Goal: Information Seeking & Learning: Learn about a topic

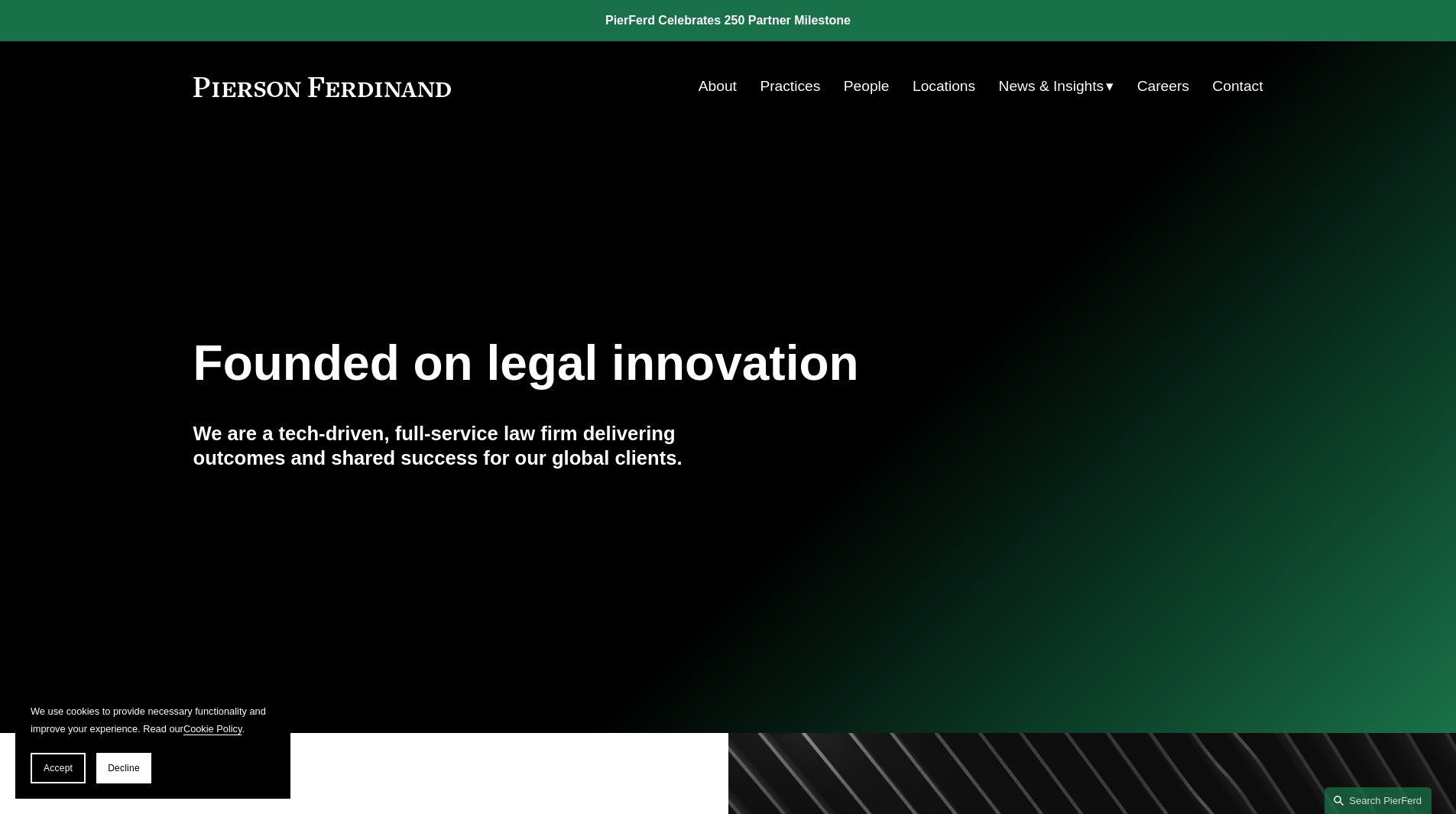
click at [704, 85] on link "About" at bounding box center [717, 86] width 39 height 29
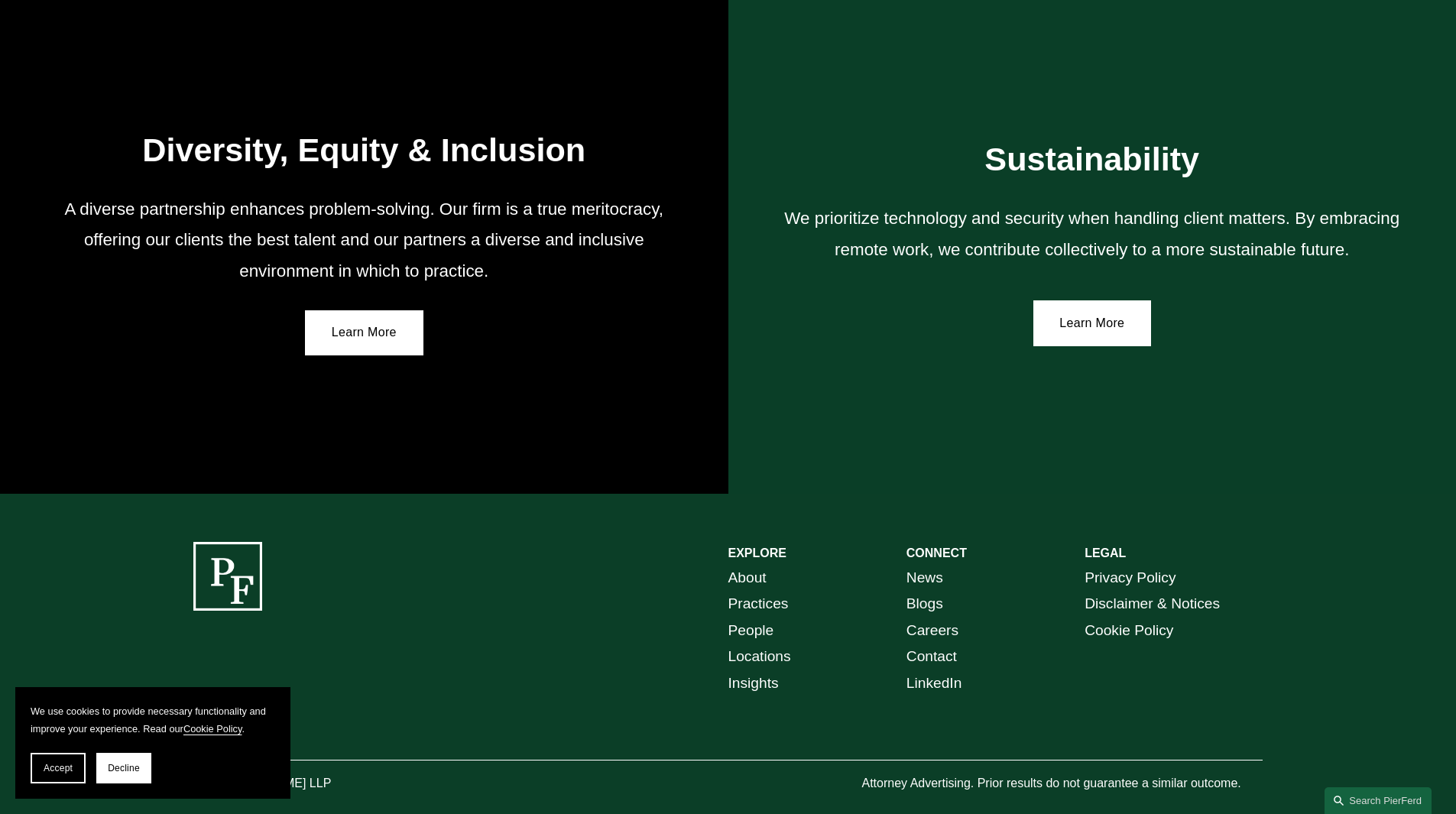
scroll to position [2704, 0]
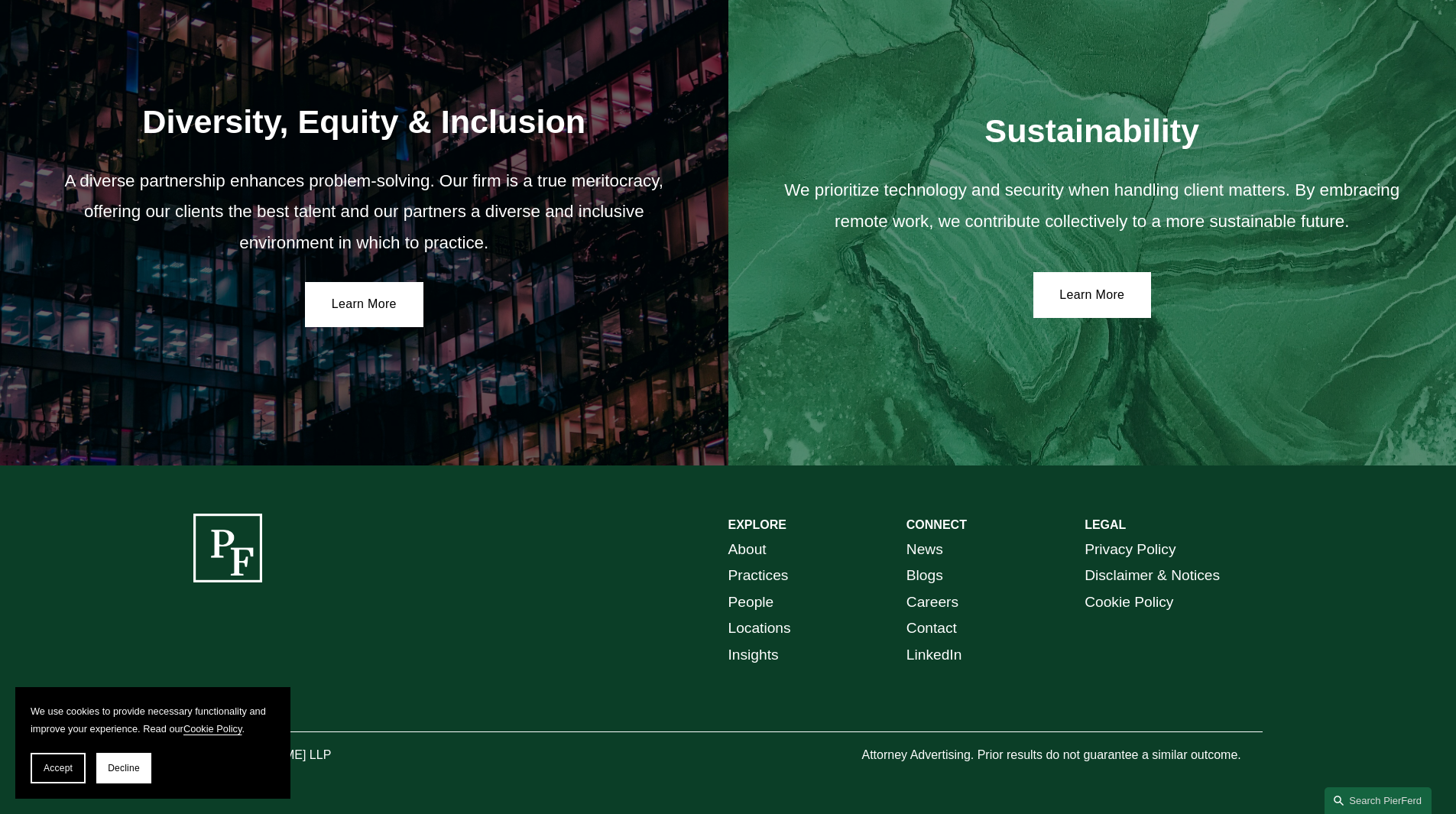
click at [767, 621] on link "Locations" at bounding box center [759, 628] width 62 height 27
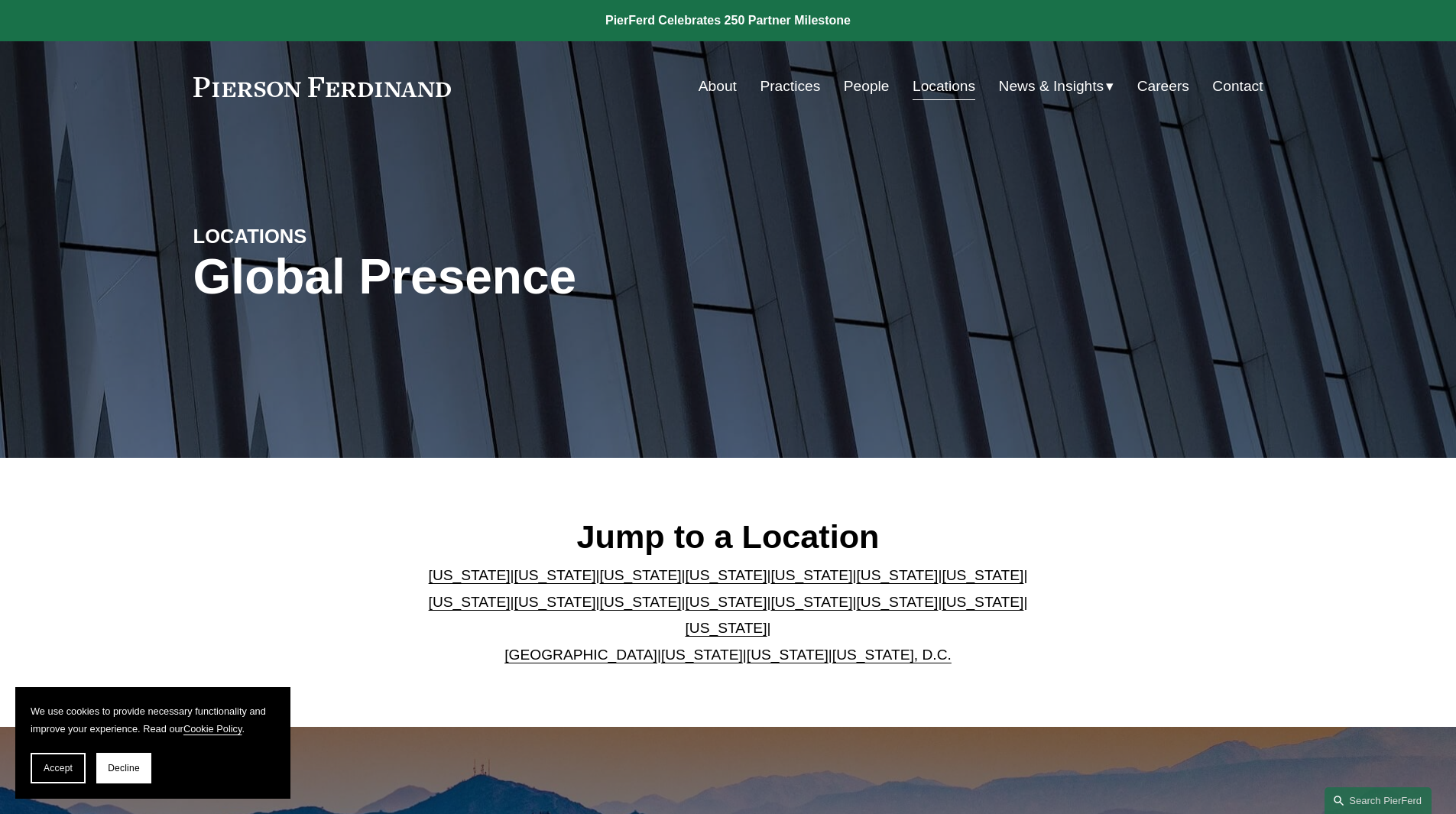
click at [855, 647] on link "Washington, D.C." at bounding box center [891, 655] width 119 height 16
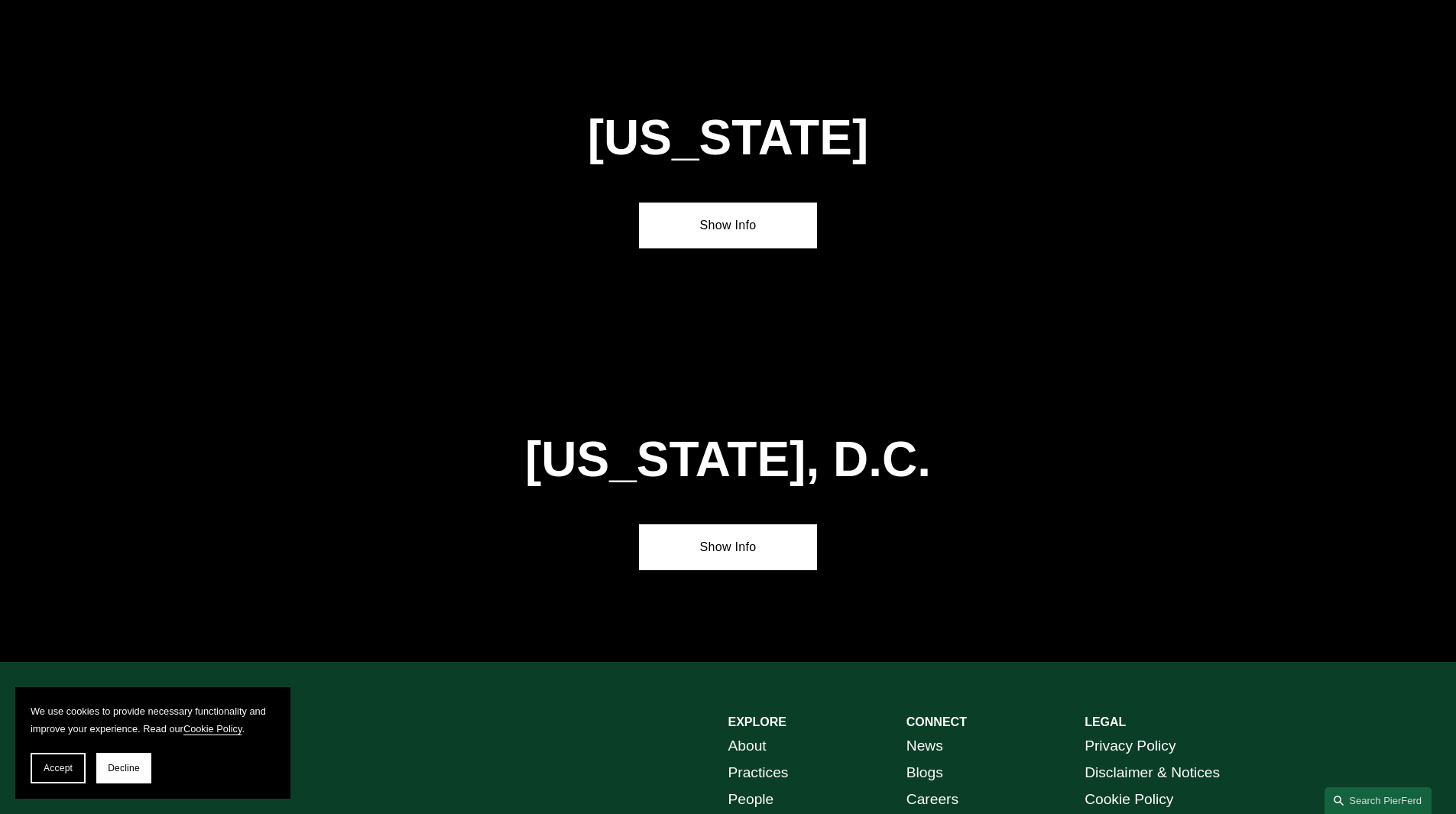
scroll to position [6379, 0]
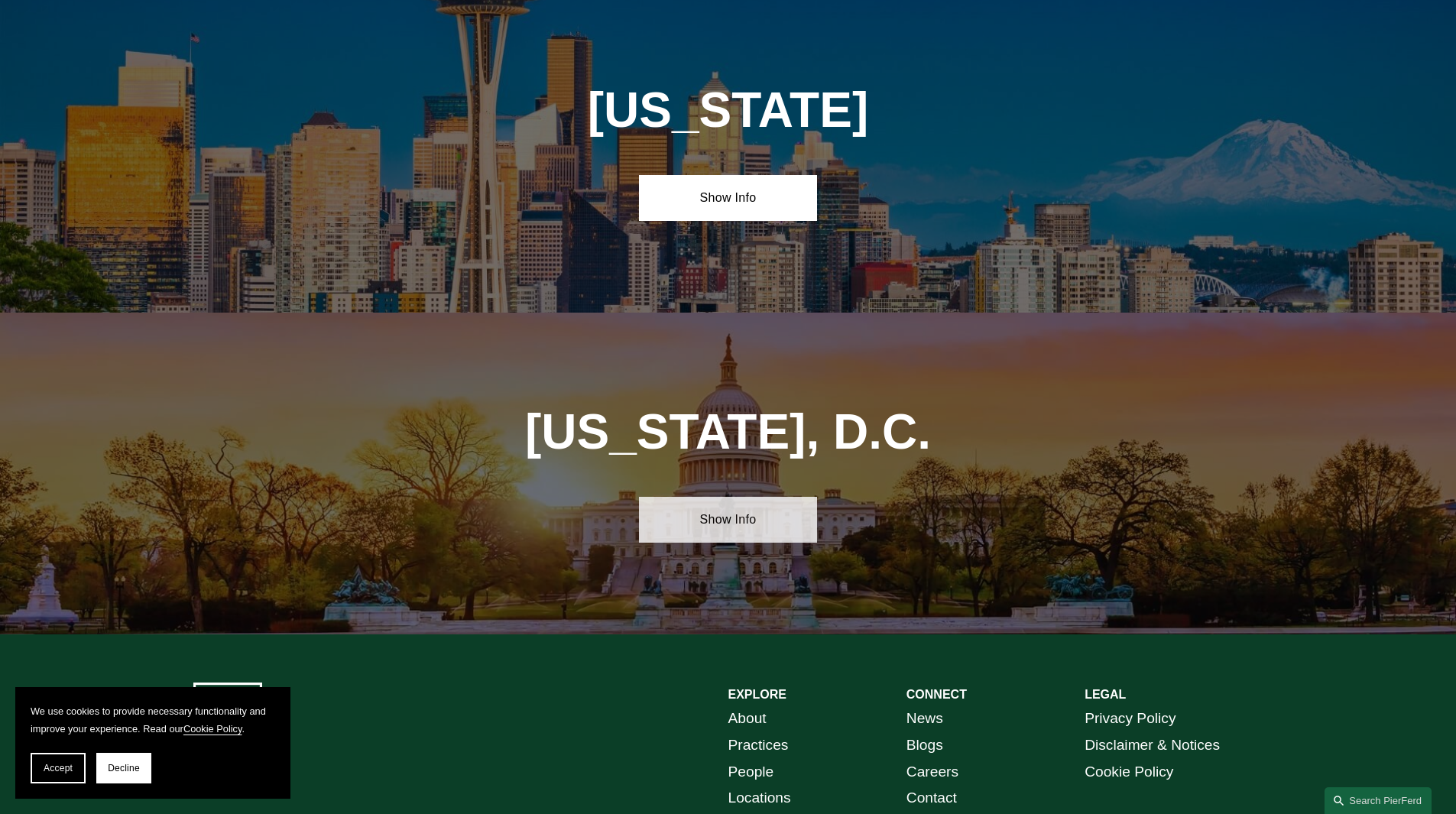
click at [718, 496] on link "Show Info" at bounding box center [728, 519] width 178 height 46
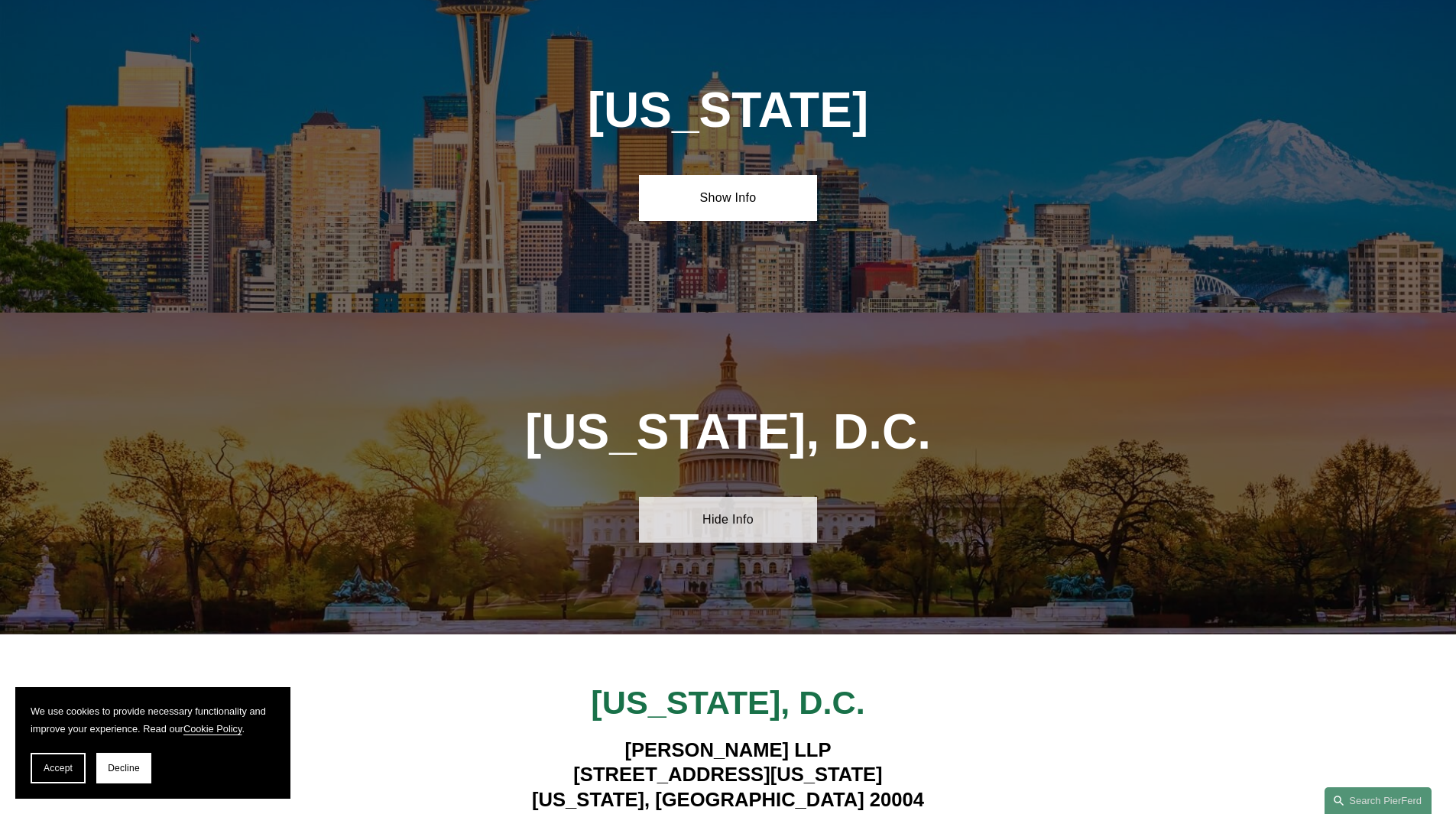
click at [718, 496] on link "Hide Info" at bounding box center [728, 519] width 178 height 46
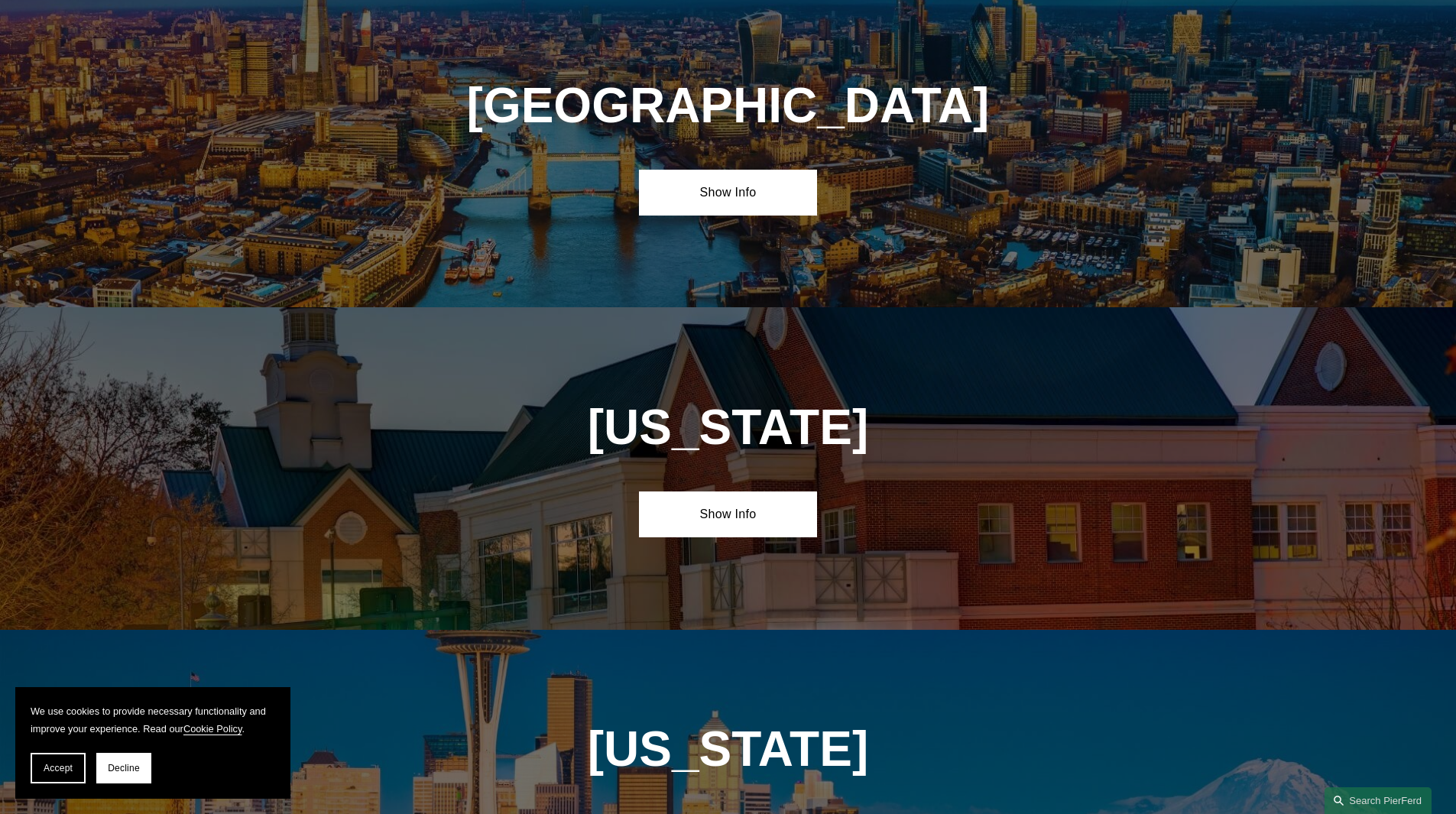
scroll to position [5615, 0]
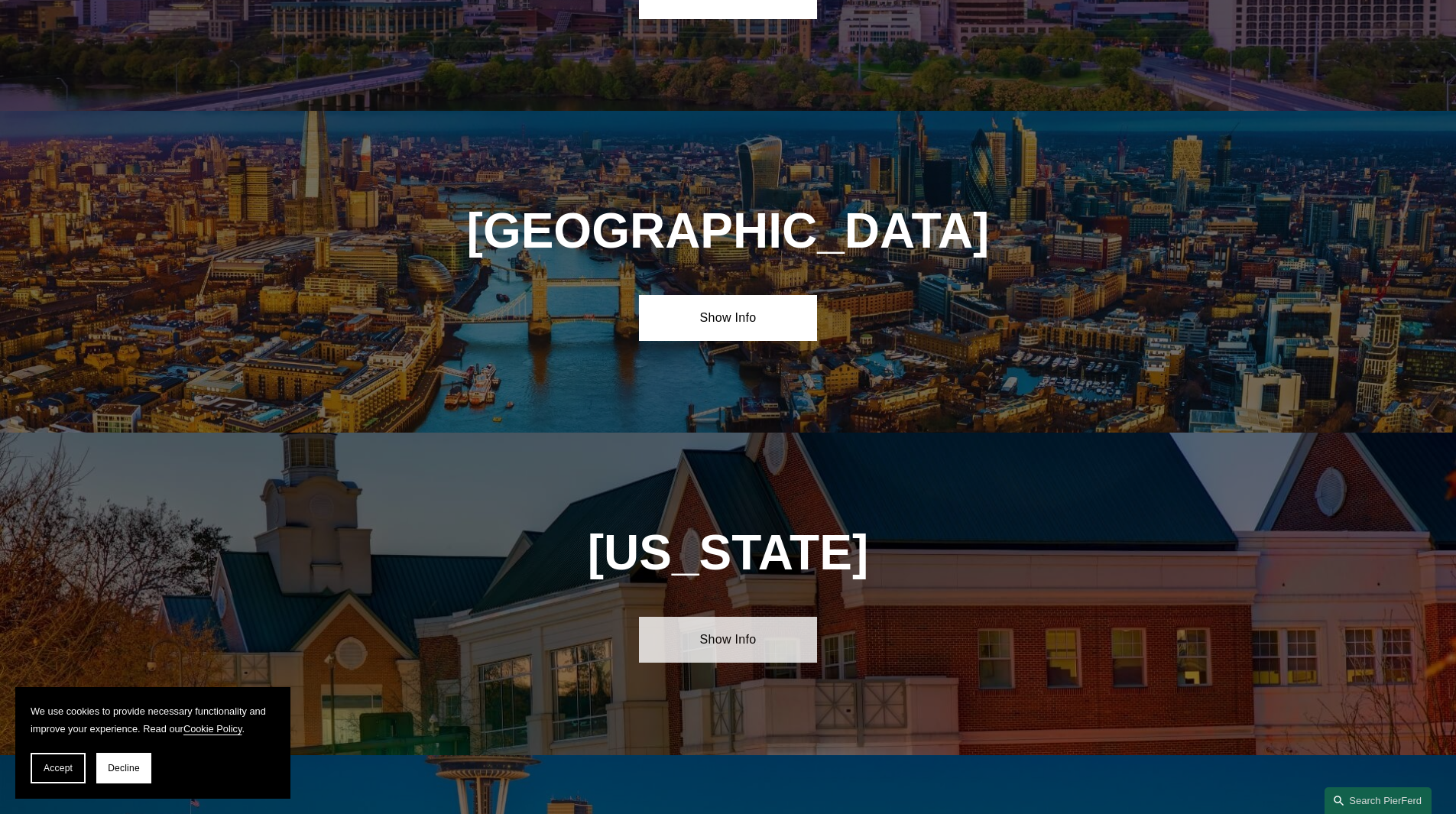
click at [731, 617] on link "Show Info" at bounding box center [728, 640] width 178 height 46
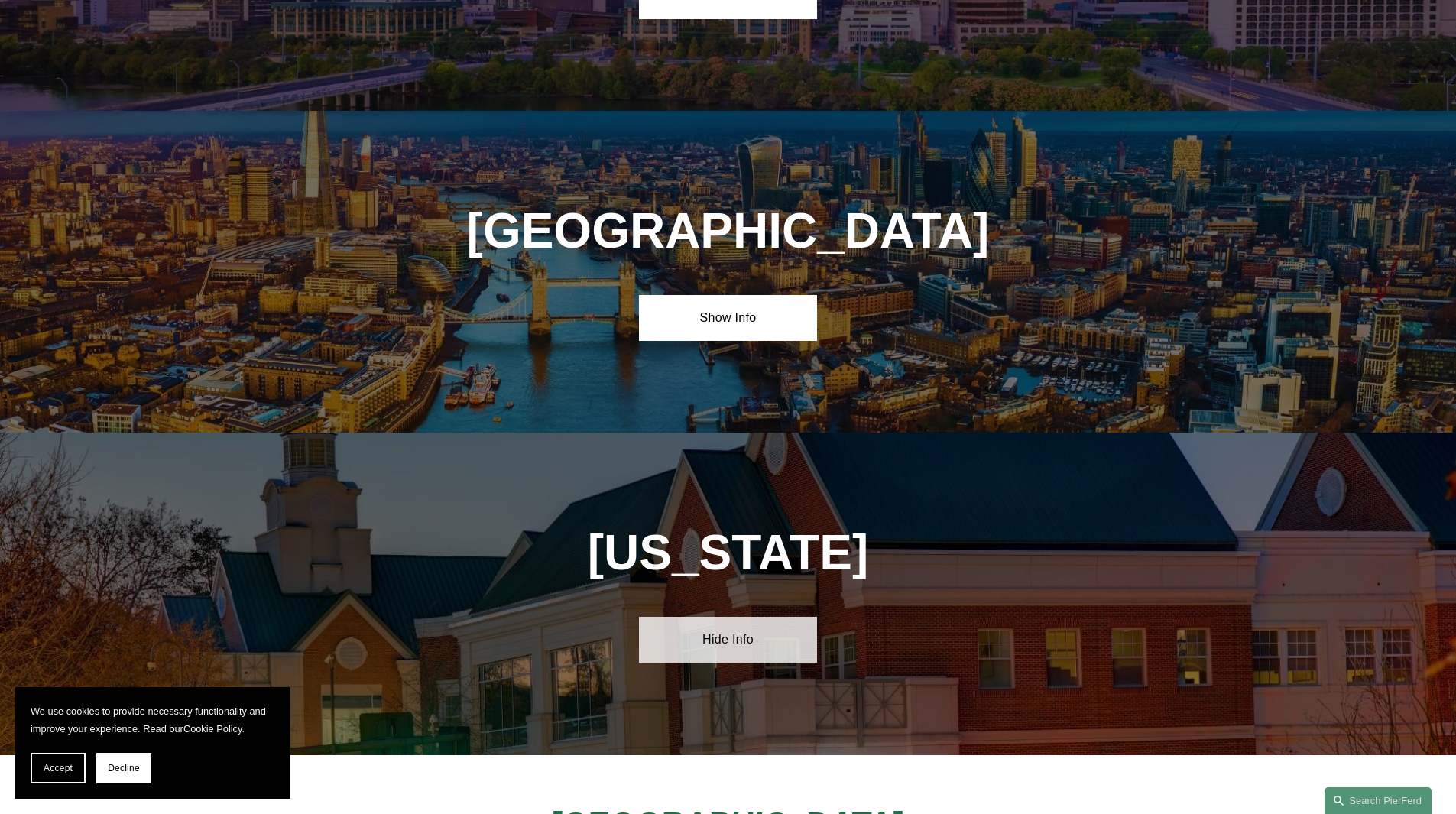
click at [731, 617] on link "Hide Info" at bounding box center [728, 640] width 178 height 46
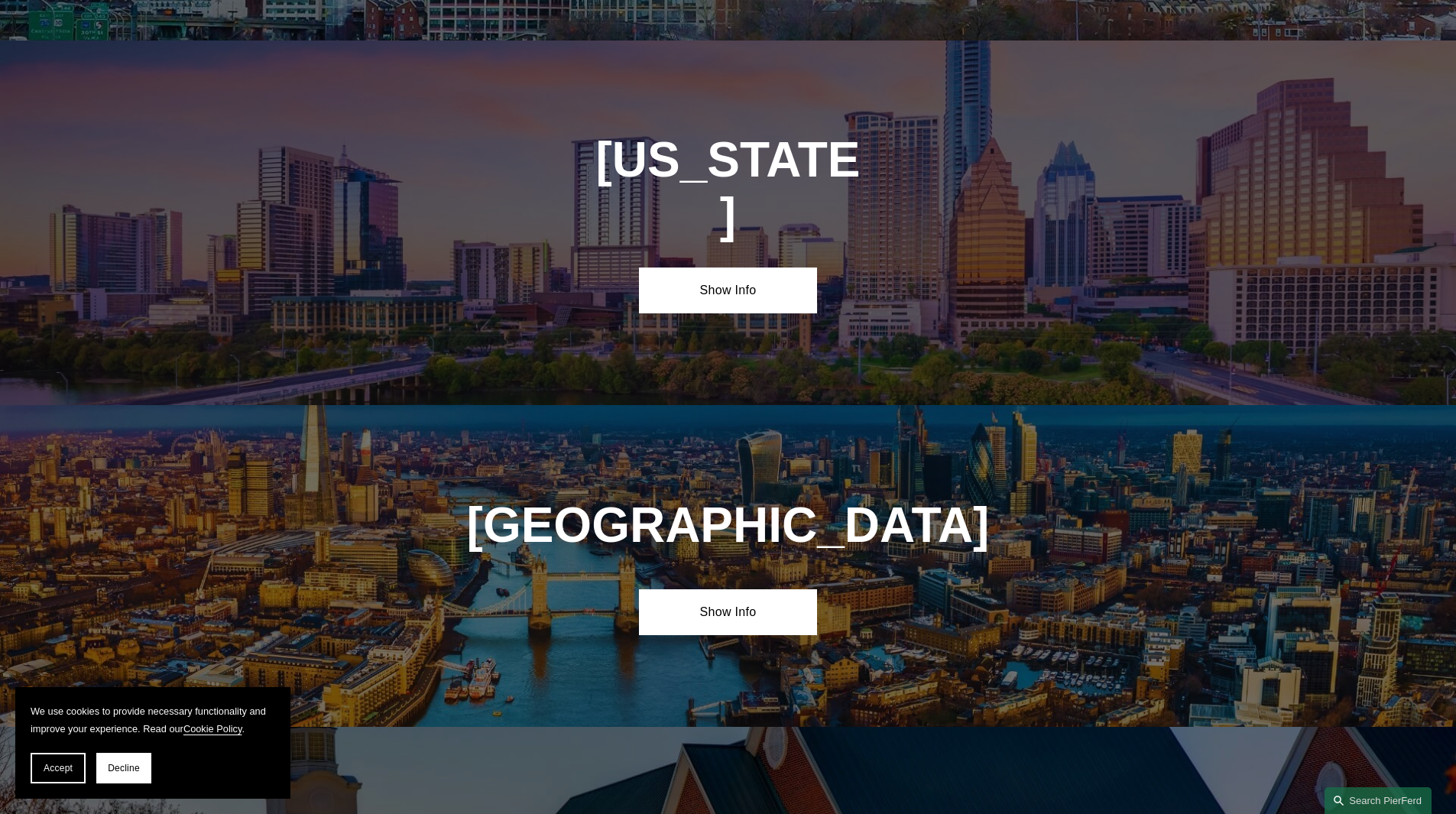
scroll to position [5310, 0]
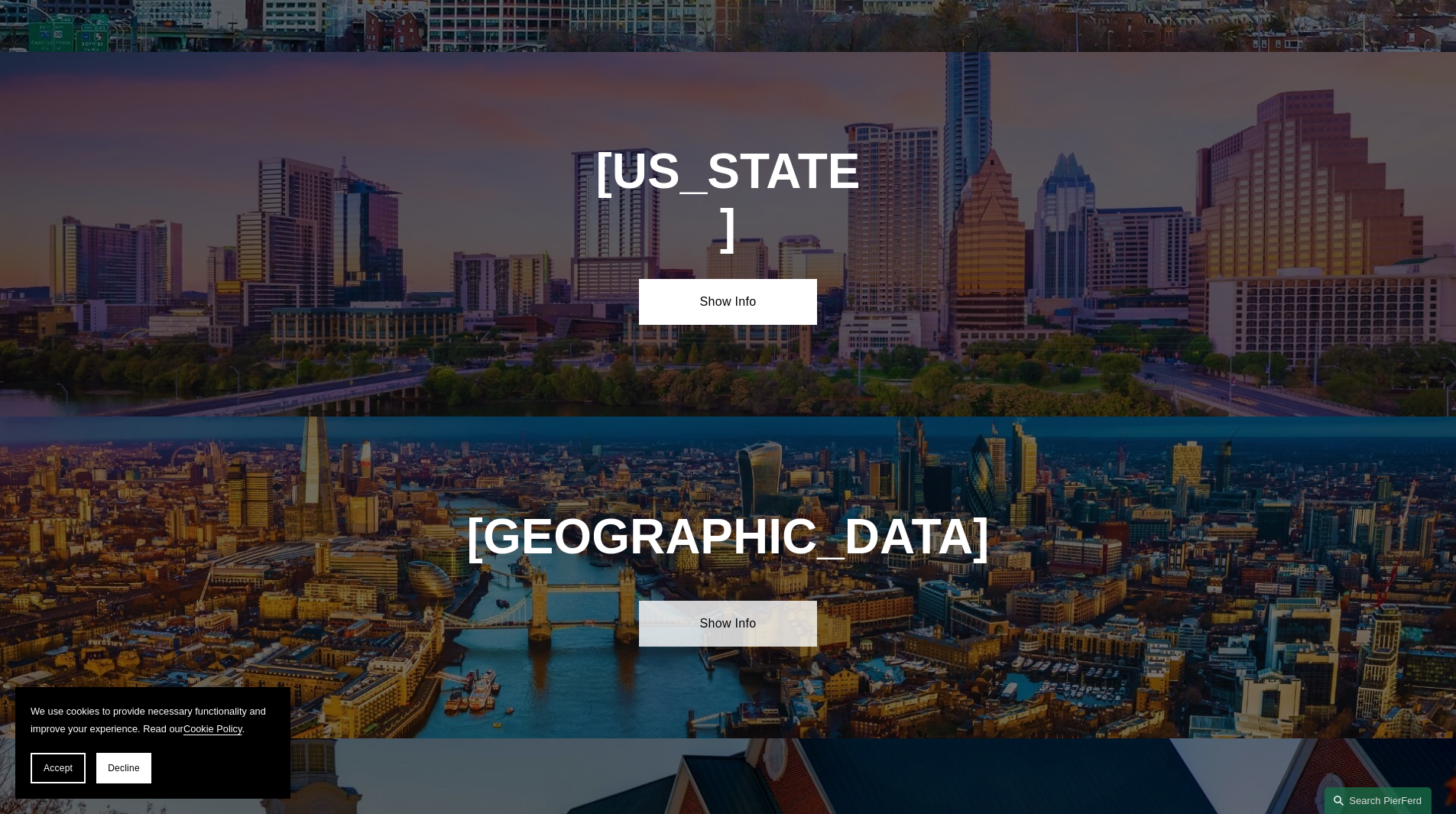
click at [731, 600] on link "Show Info" at bounding box center [728, 623] width 178 height 46
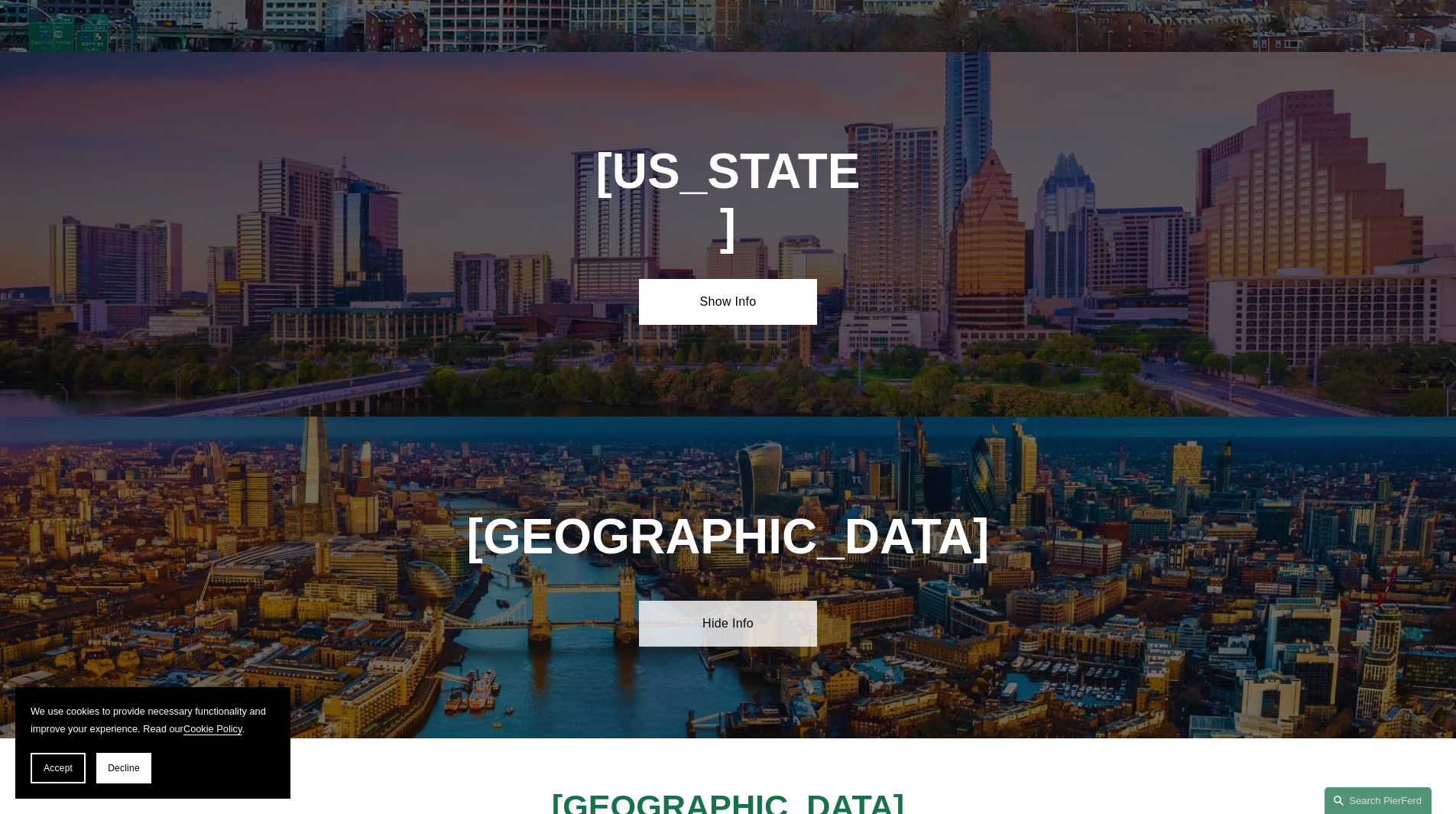
click at [731, 600] on link "Hide Info" at bounding box center [728, 623] width 178 height 46
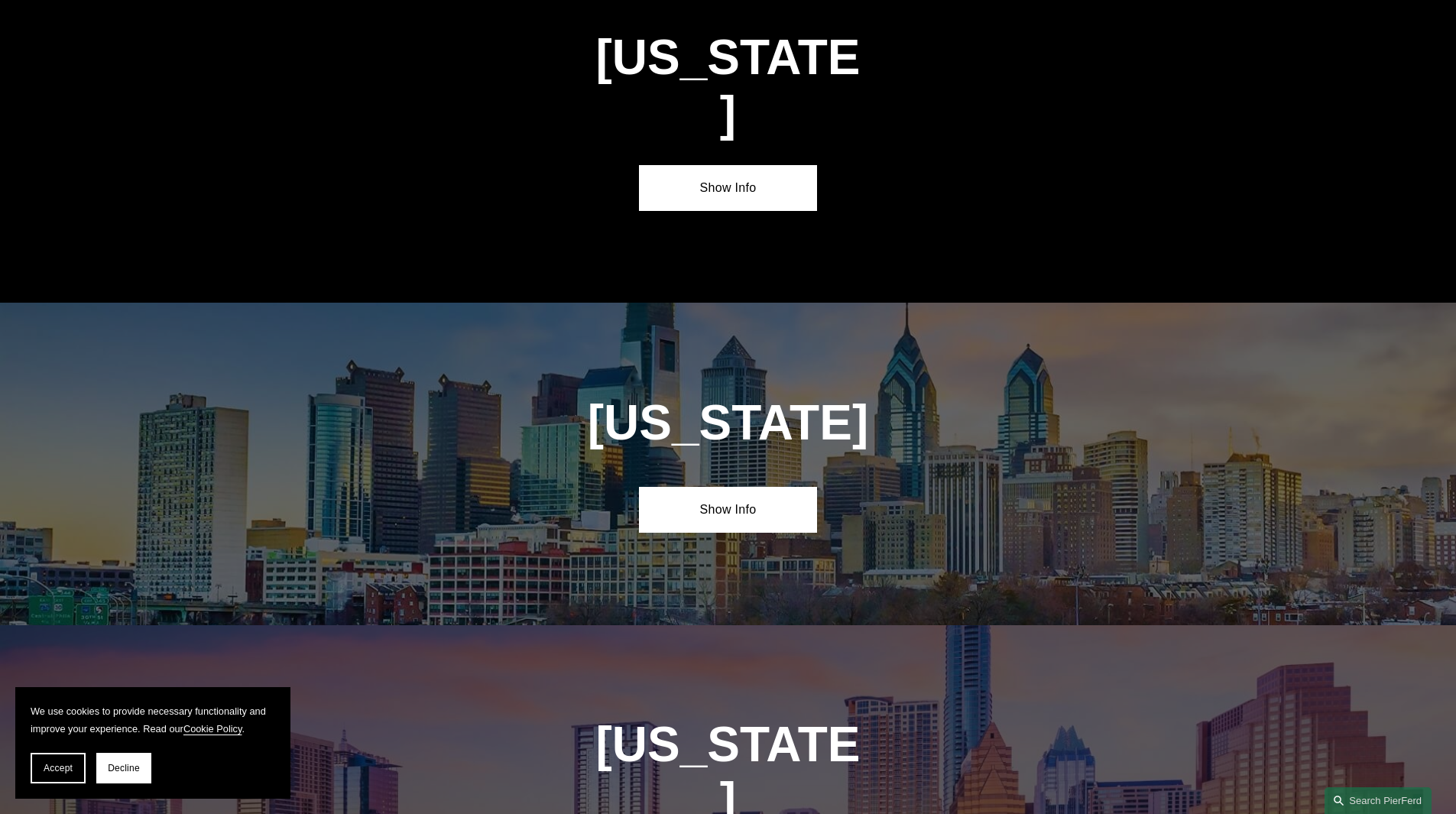
scroll to position [4698, 0]
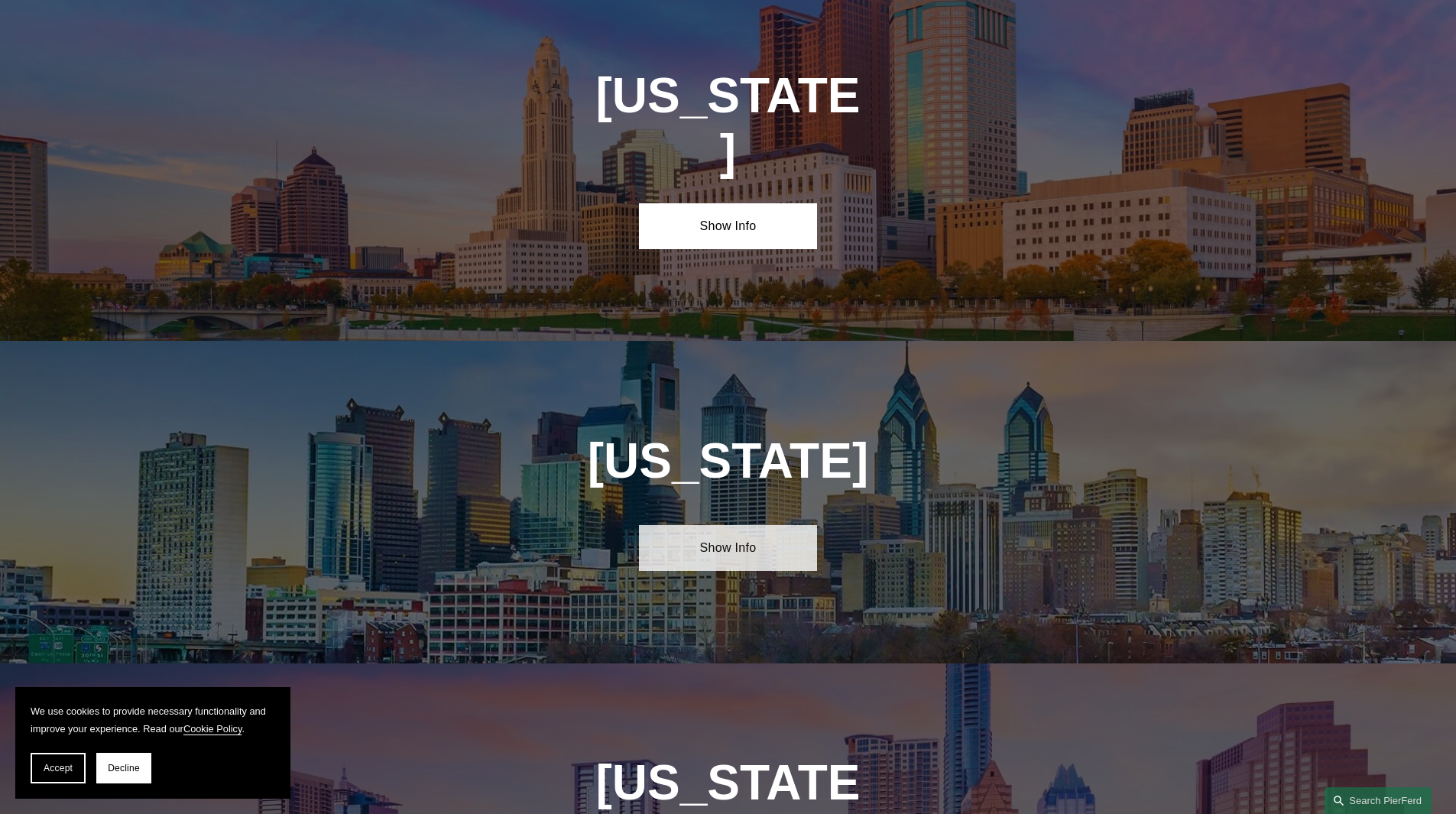
click at [724, 525] on link "Show Info" at bounding box center [728, 548] width 178 height 46
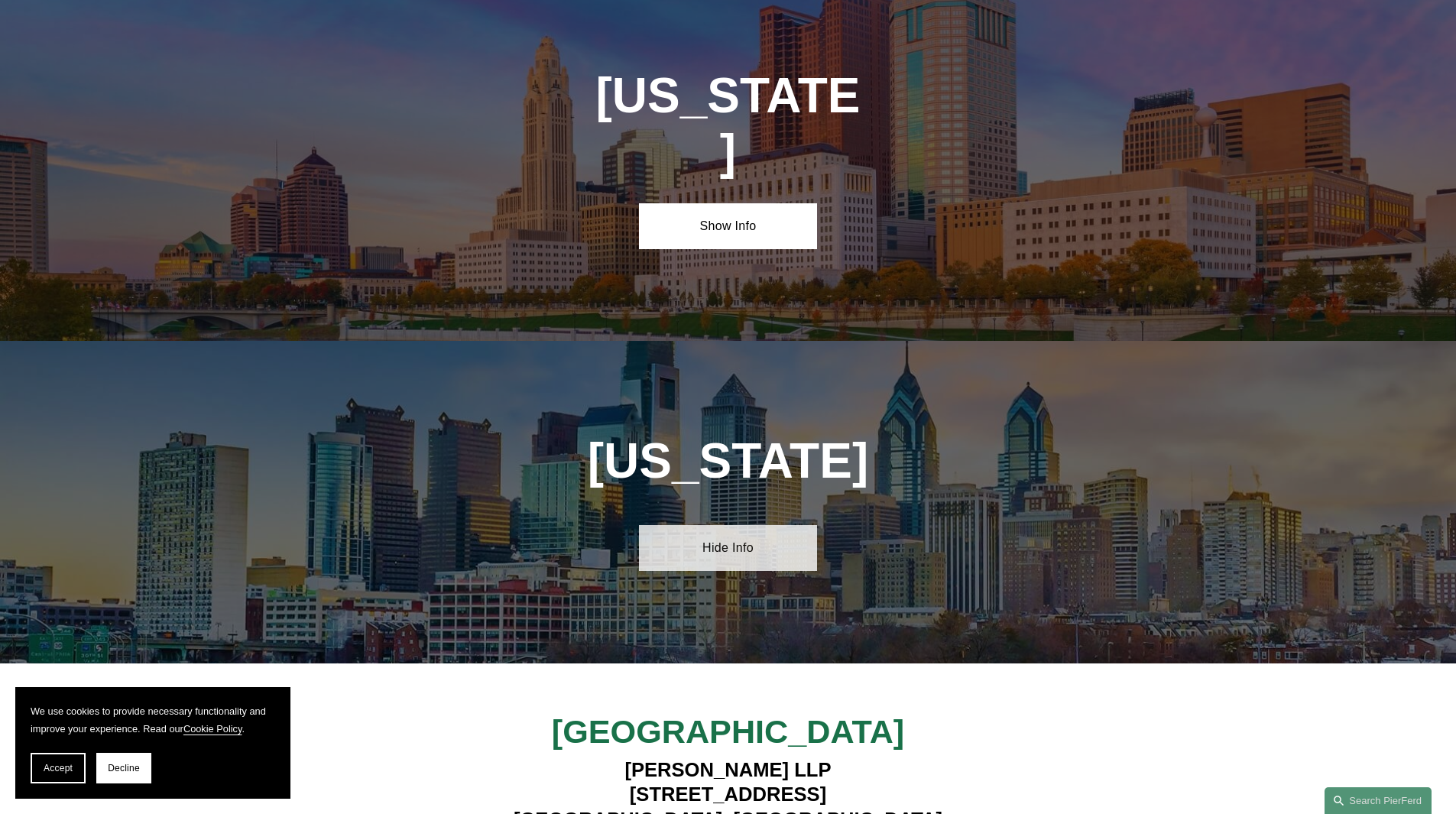
click at [724, 525] on link "Hide Info" at bounding box center [728, 548] width 178 height 46
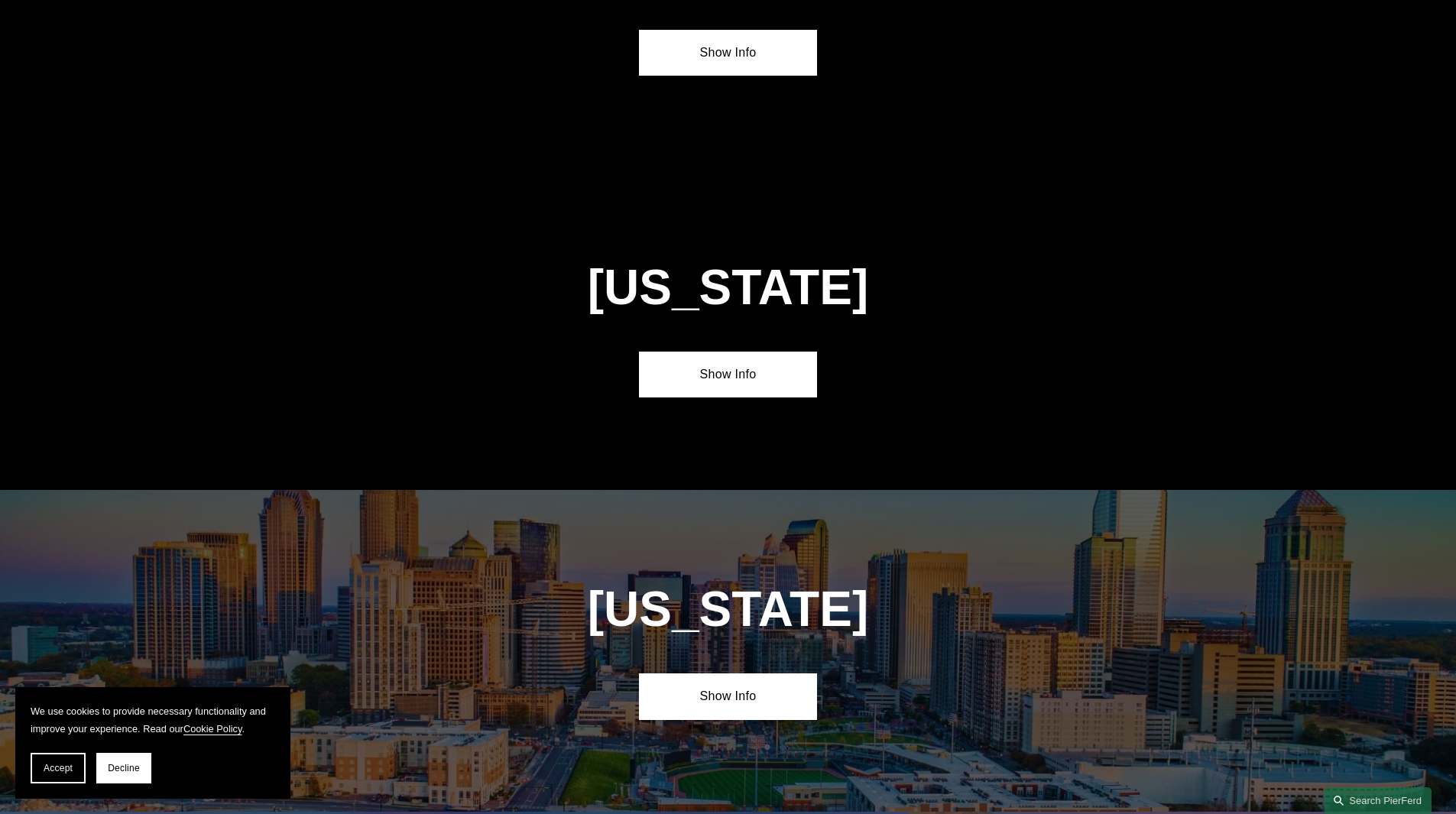
scroll to position [3782, 0]
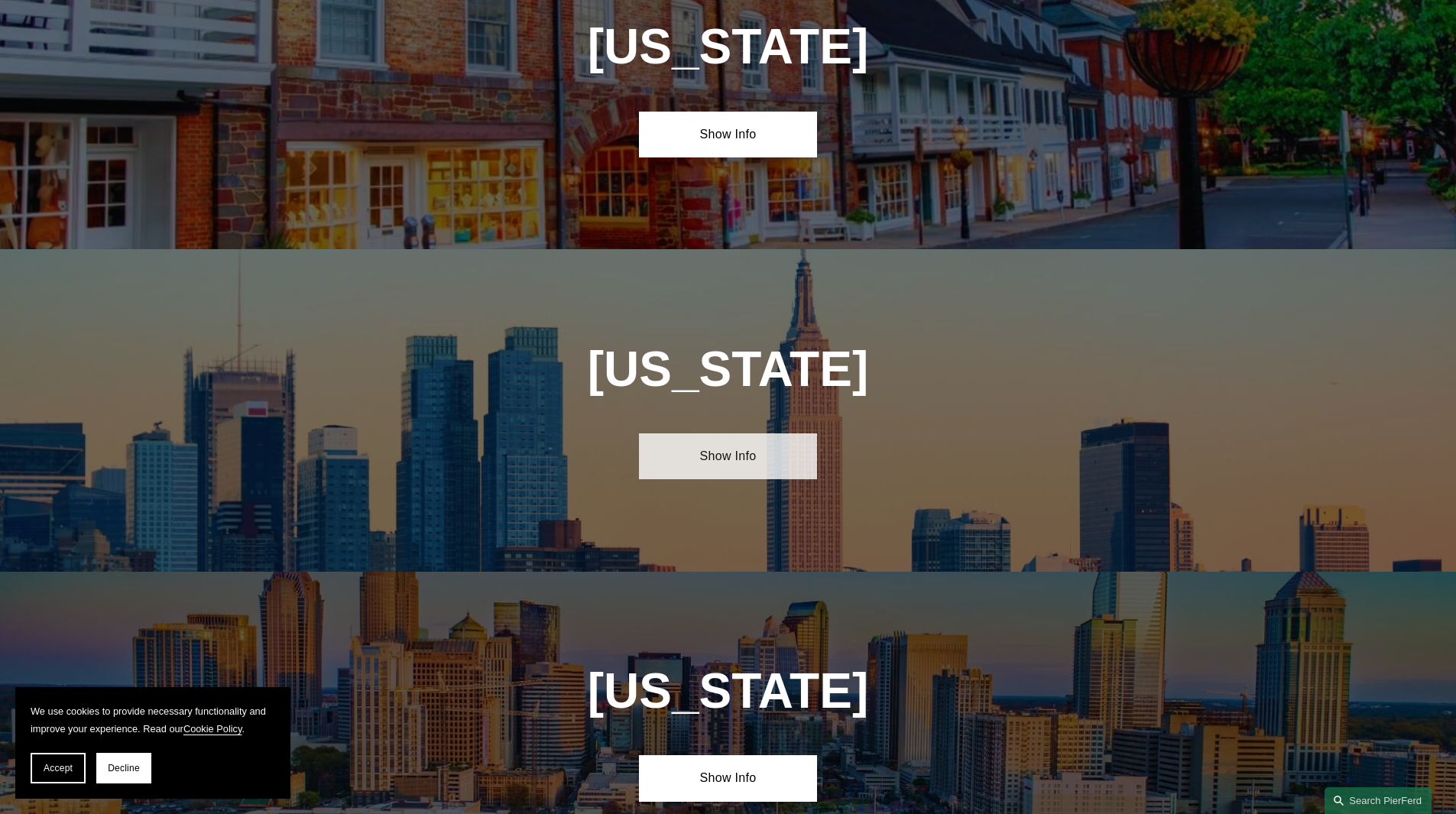
click at [732, 433] on link "Show Info" at bounding box center [728, 456] width 178 height 46
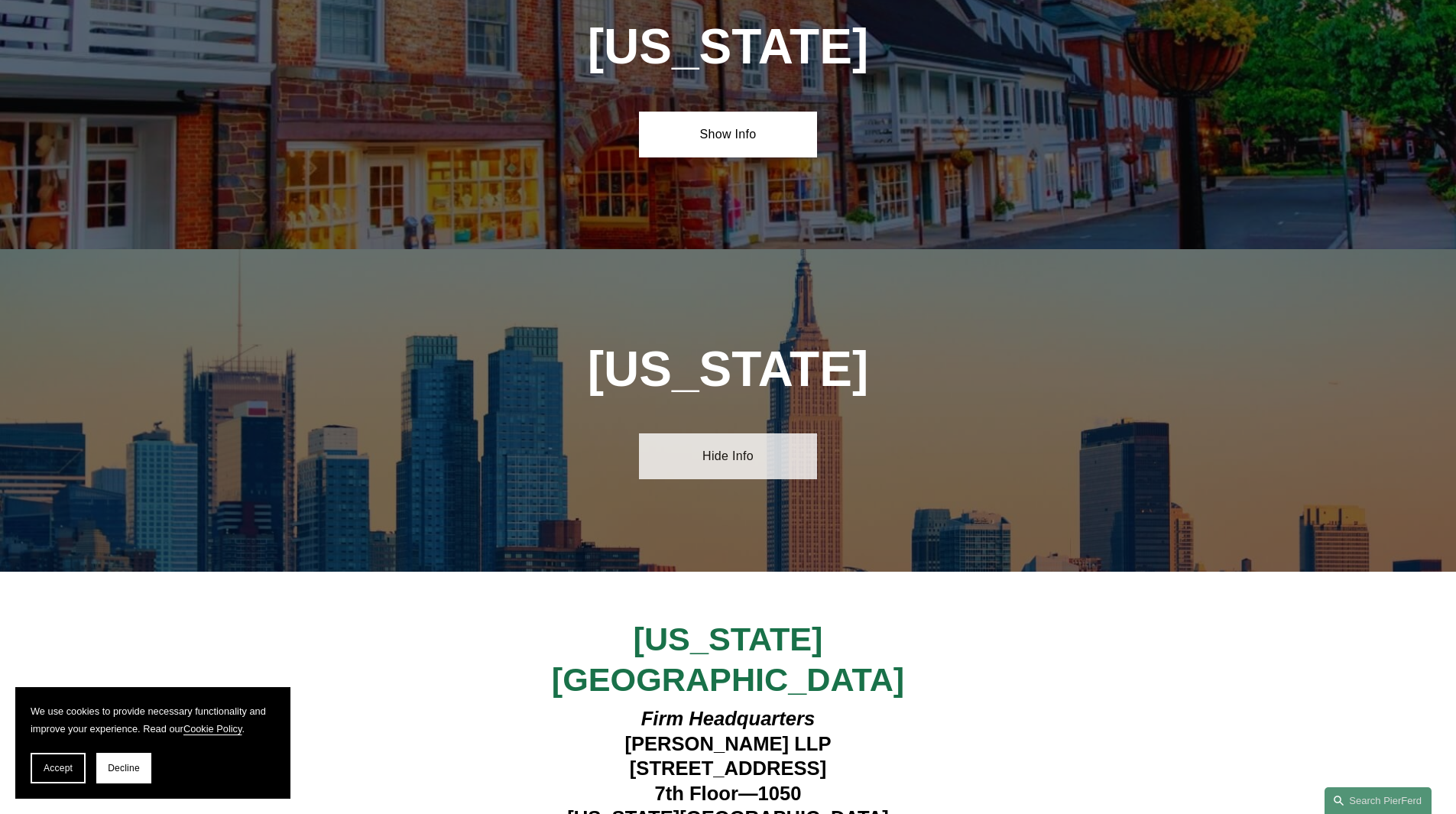
click at [731, 433] on link "Hide Info" at bounding box center [728, 456] width 178 height 46
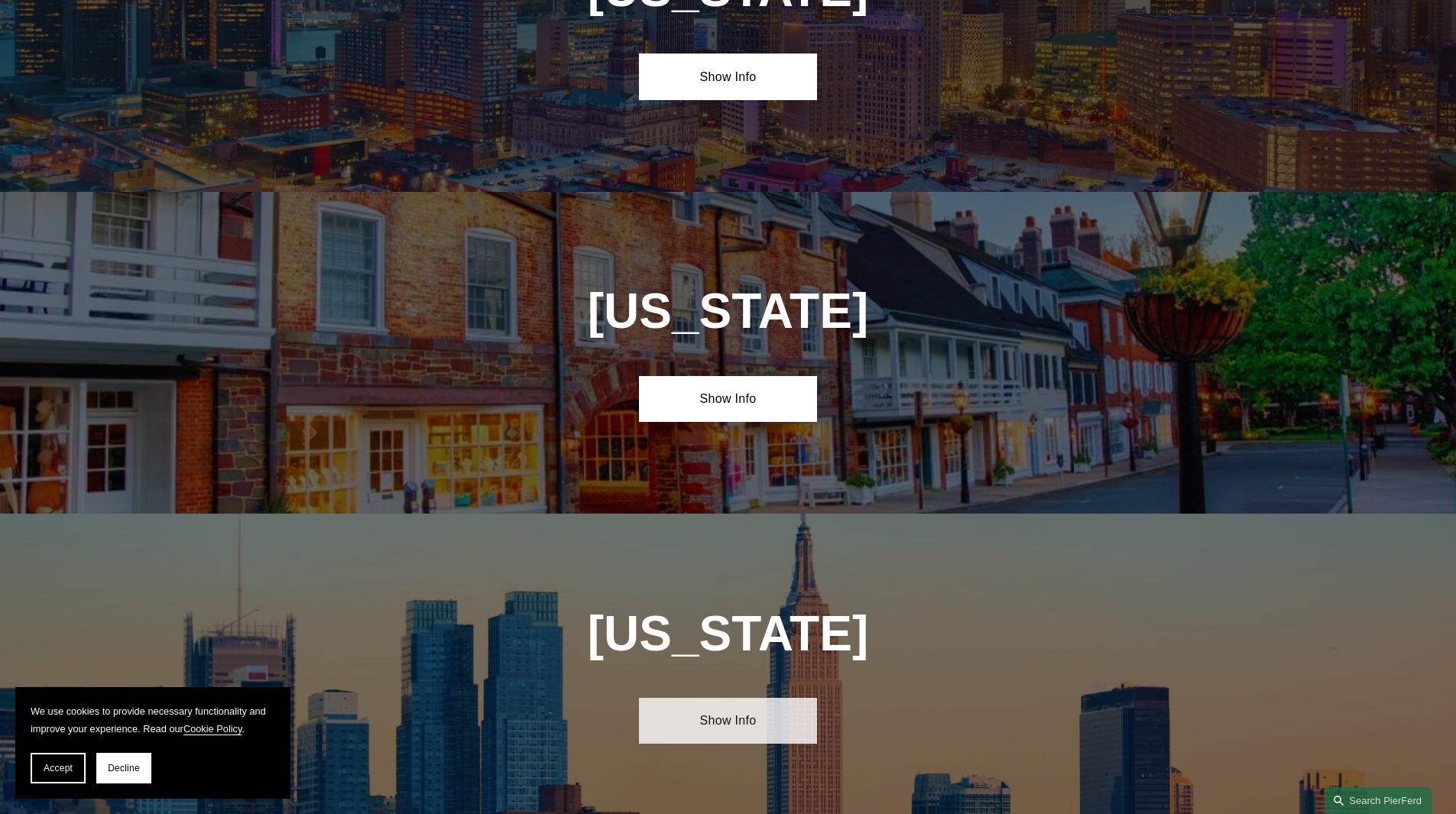
scroll to position [3552, 0]
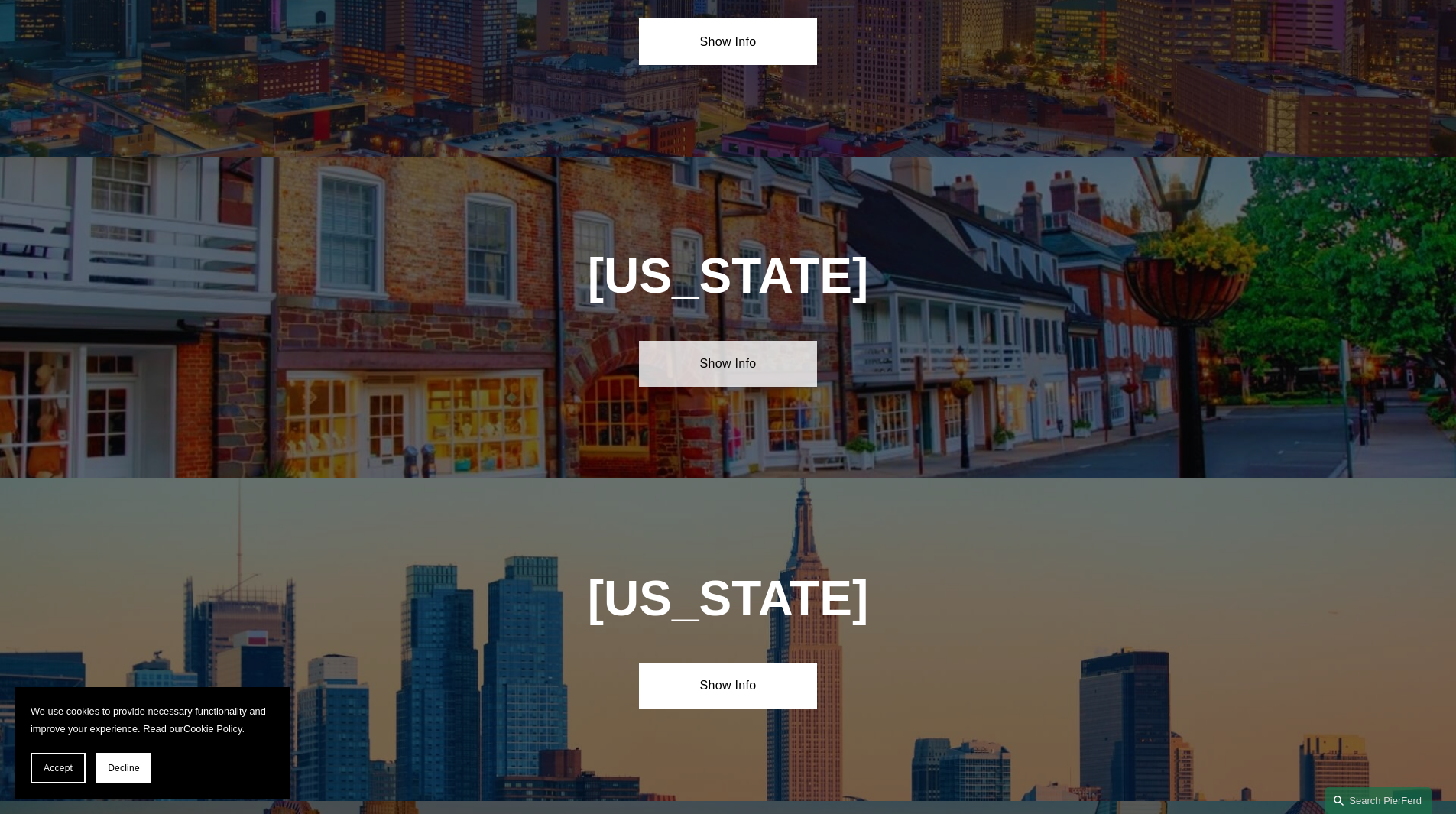
click at [717, 341] on link "Show Info" at bounding box center [728, 363] width 178 height 46
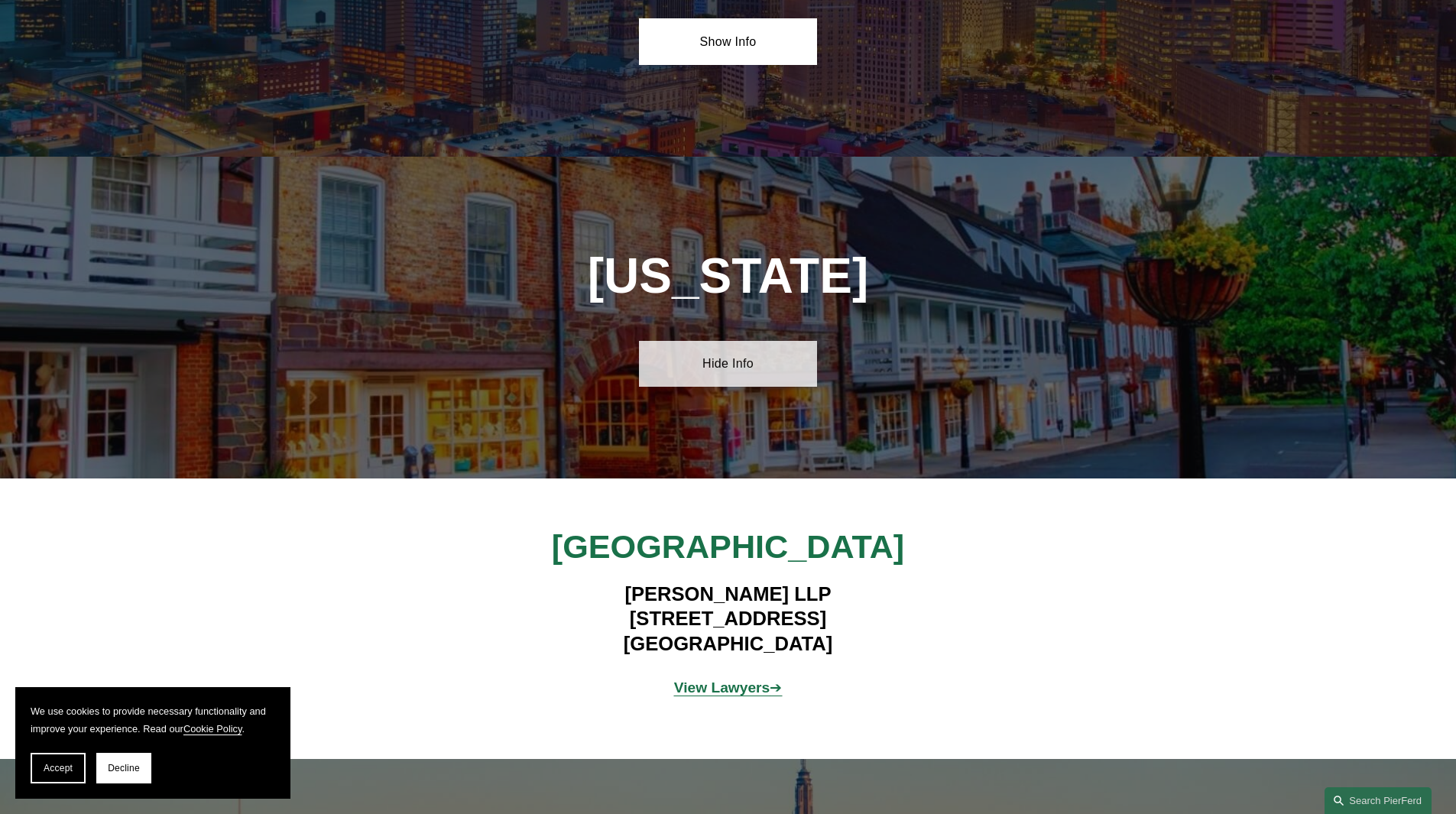
click at [717, 341] on link "Hide Info" at bounding box center [728, 363] width 178 height 46
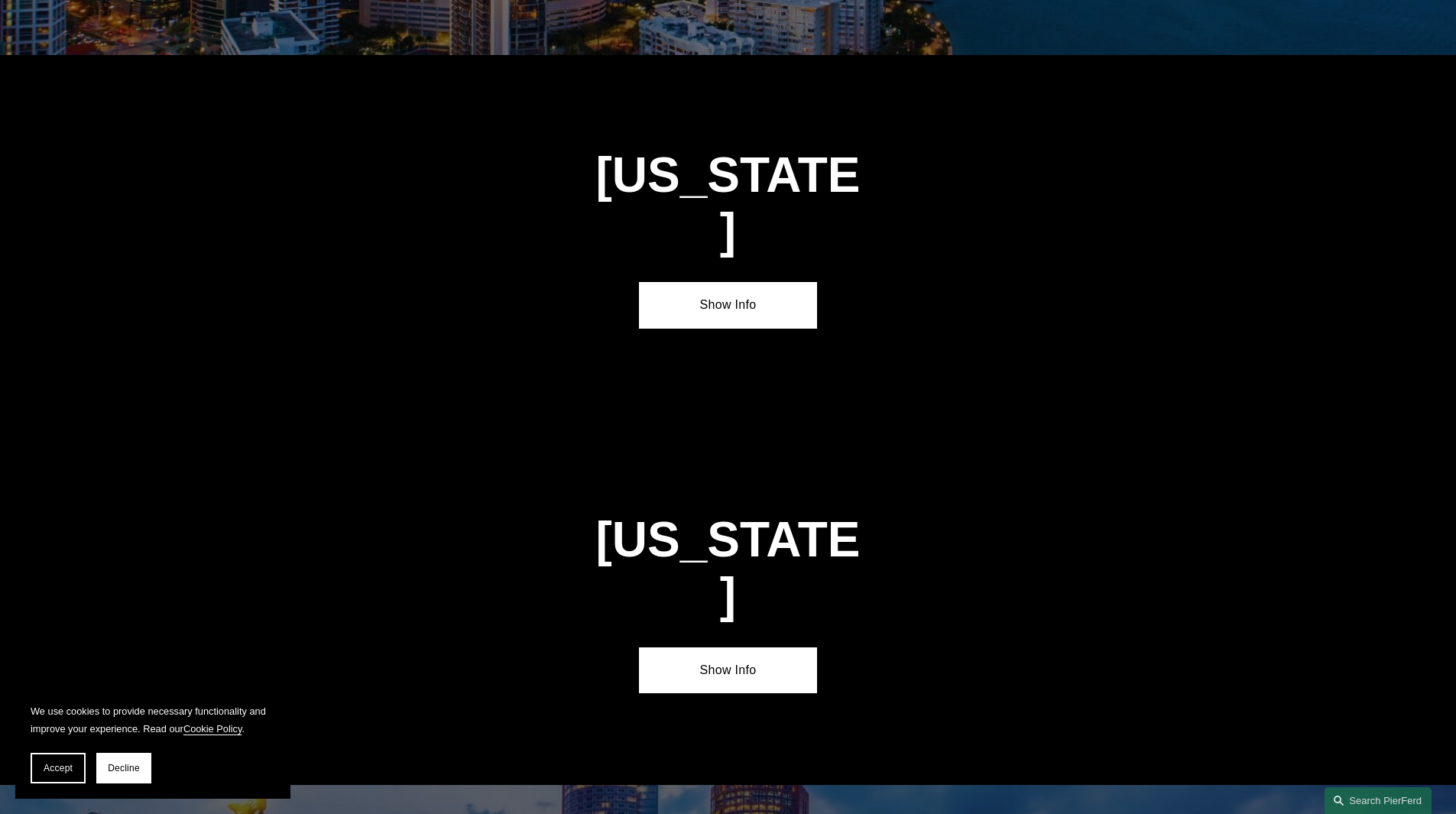
scroll to position [2254, 0]
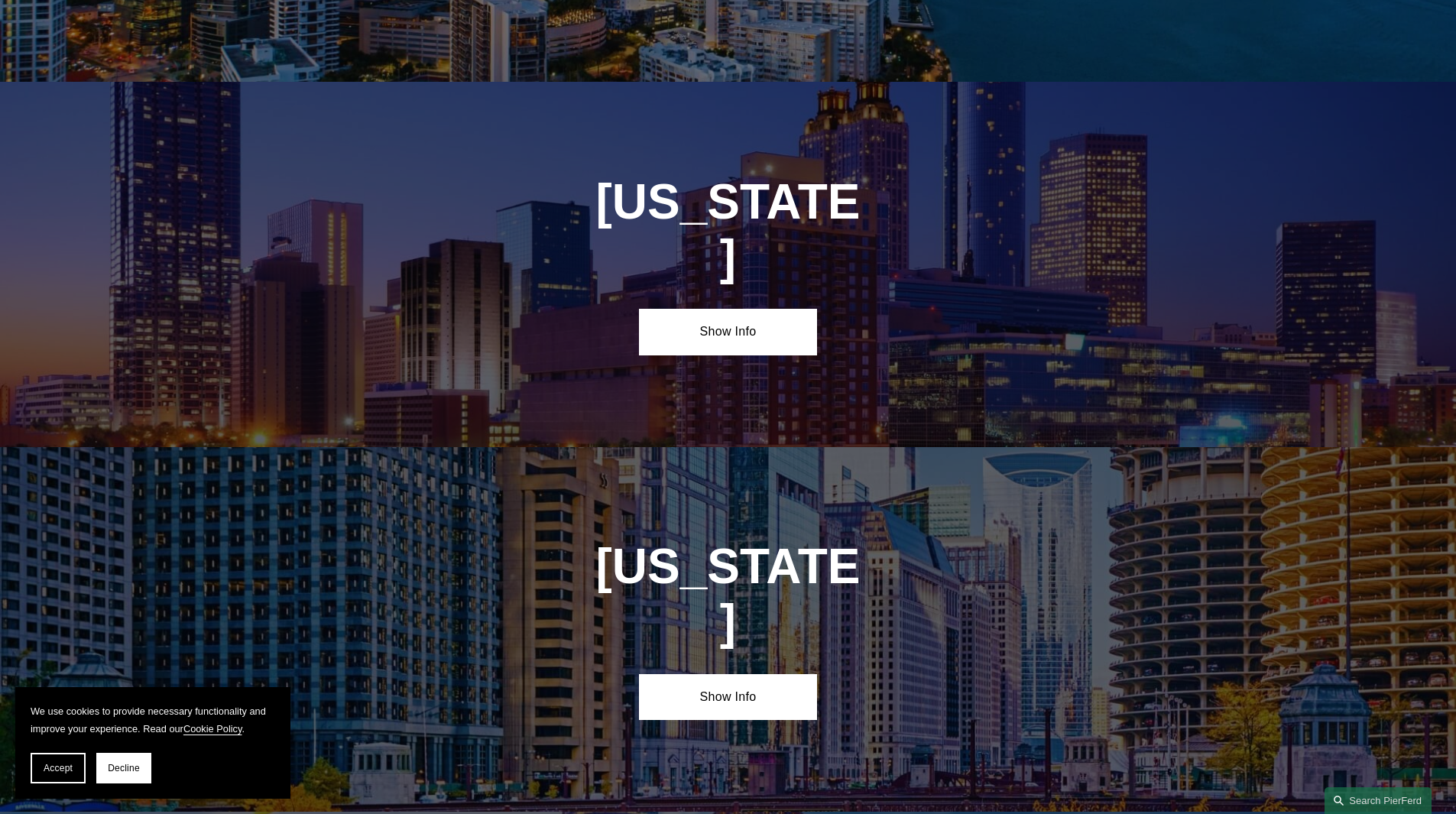
click at [718, 309] on link "Show Info" at bounding box center [728, 332] width 178 height 46
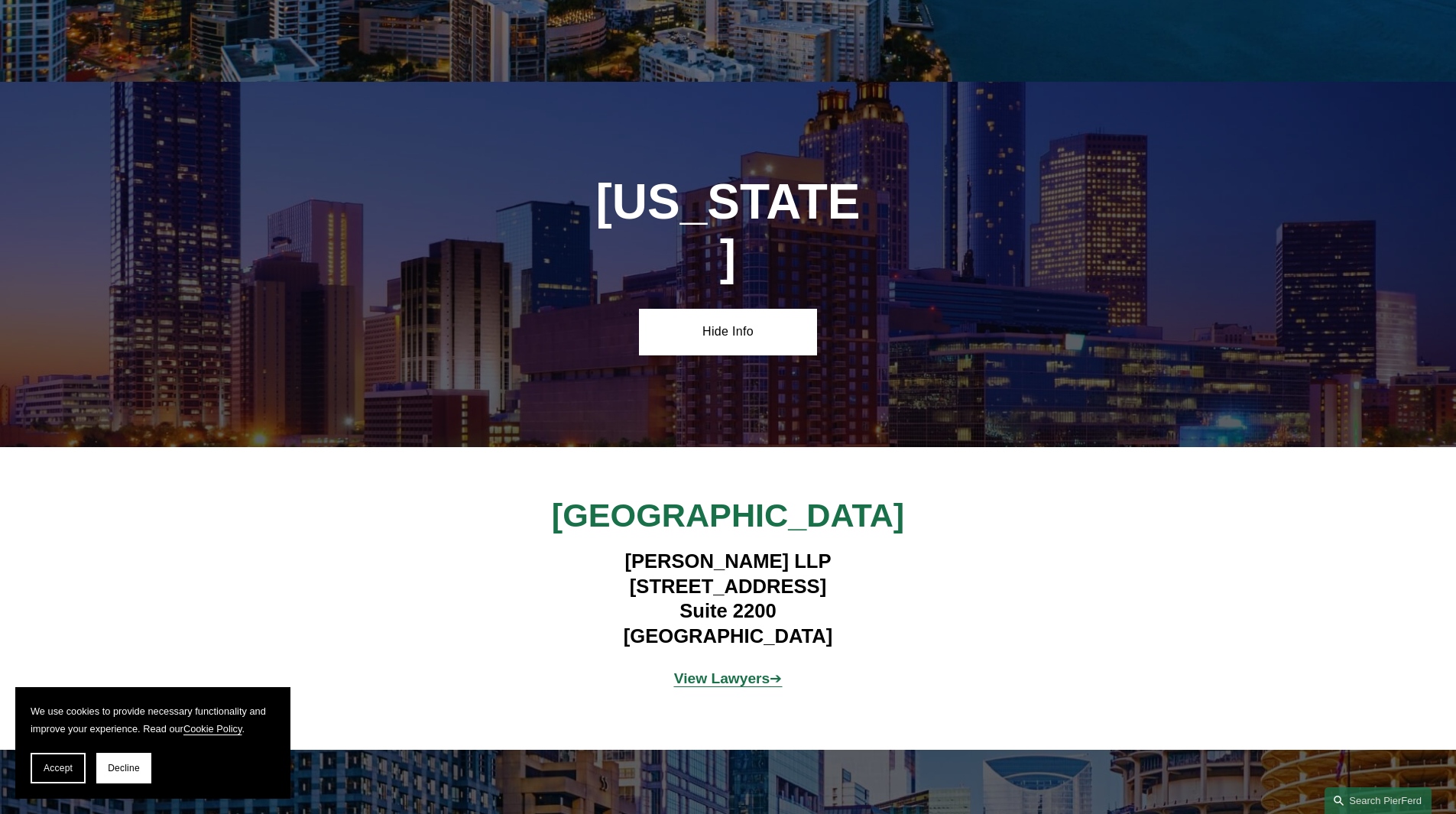
click at [718, 309] on link "Hide Info" at bounding box center [728, 332] width 178 height 46
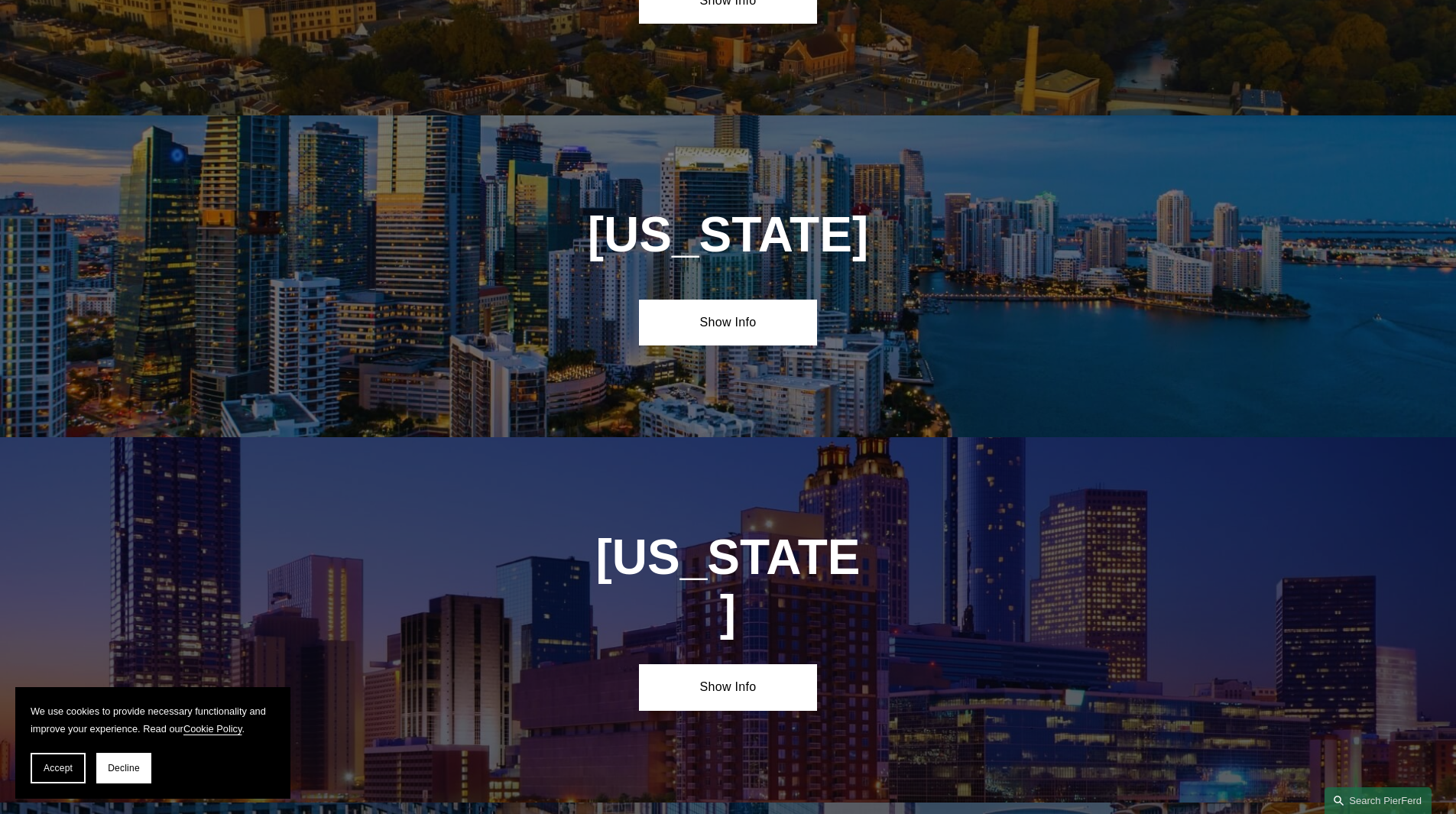
scroll to position [1872, 0]
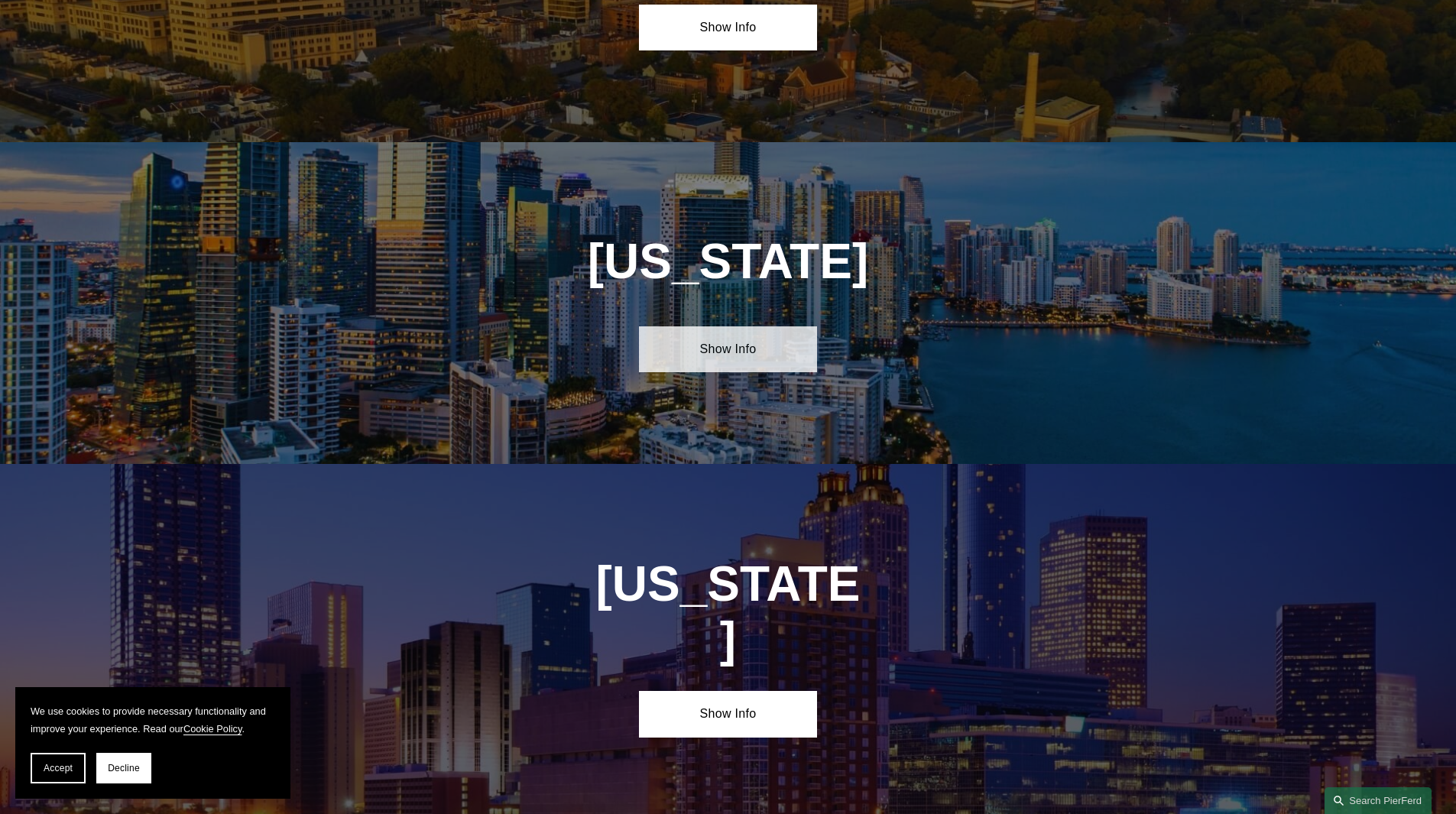
click at [722, 350] on link "Show Info" at bounding box center [728, 349] width 178 height 46
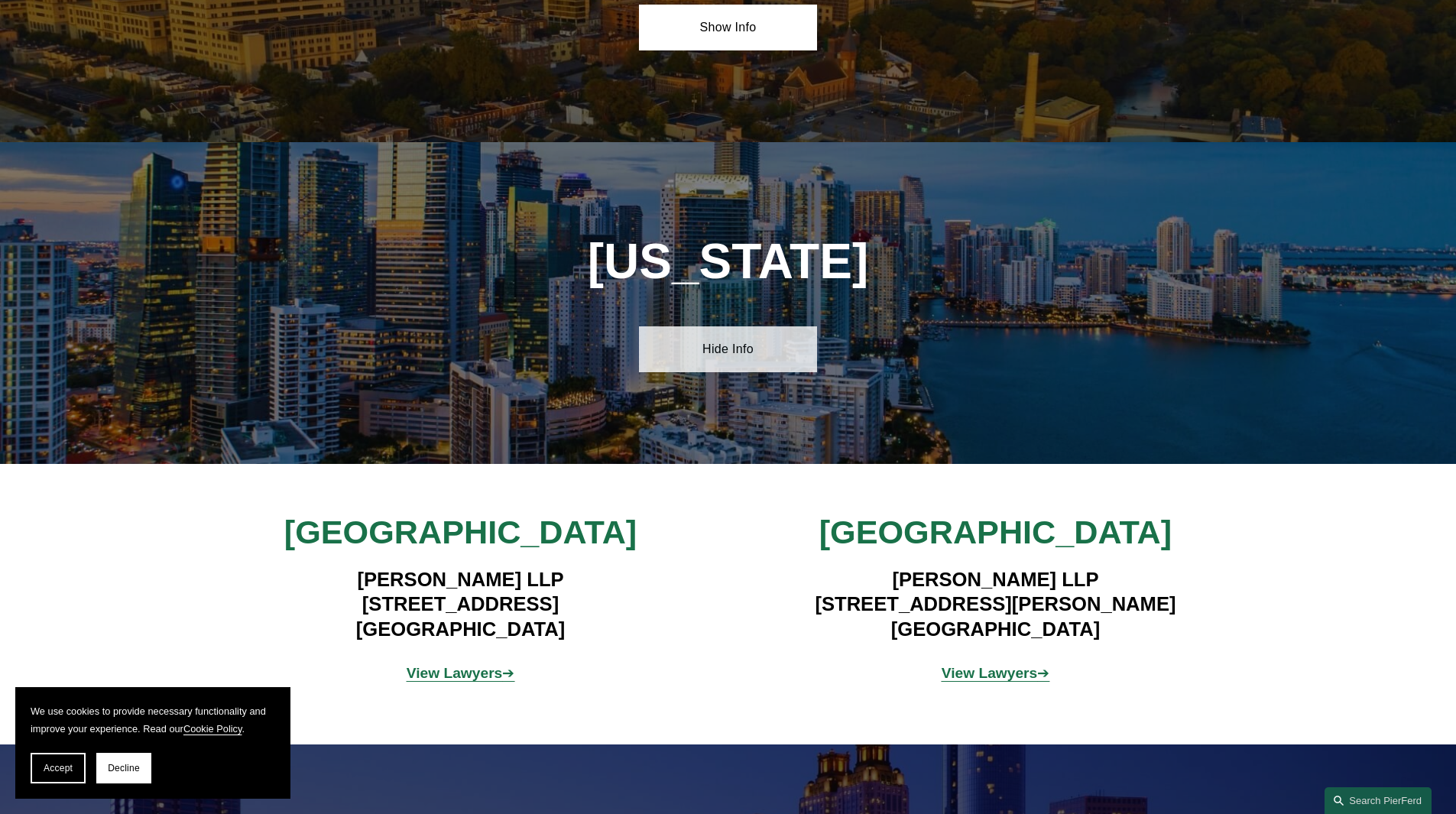
click at [722, 350] on link "Hide Info" at bounding box center [728, 349] width 178 height 46
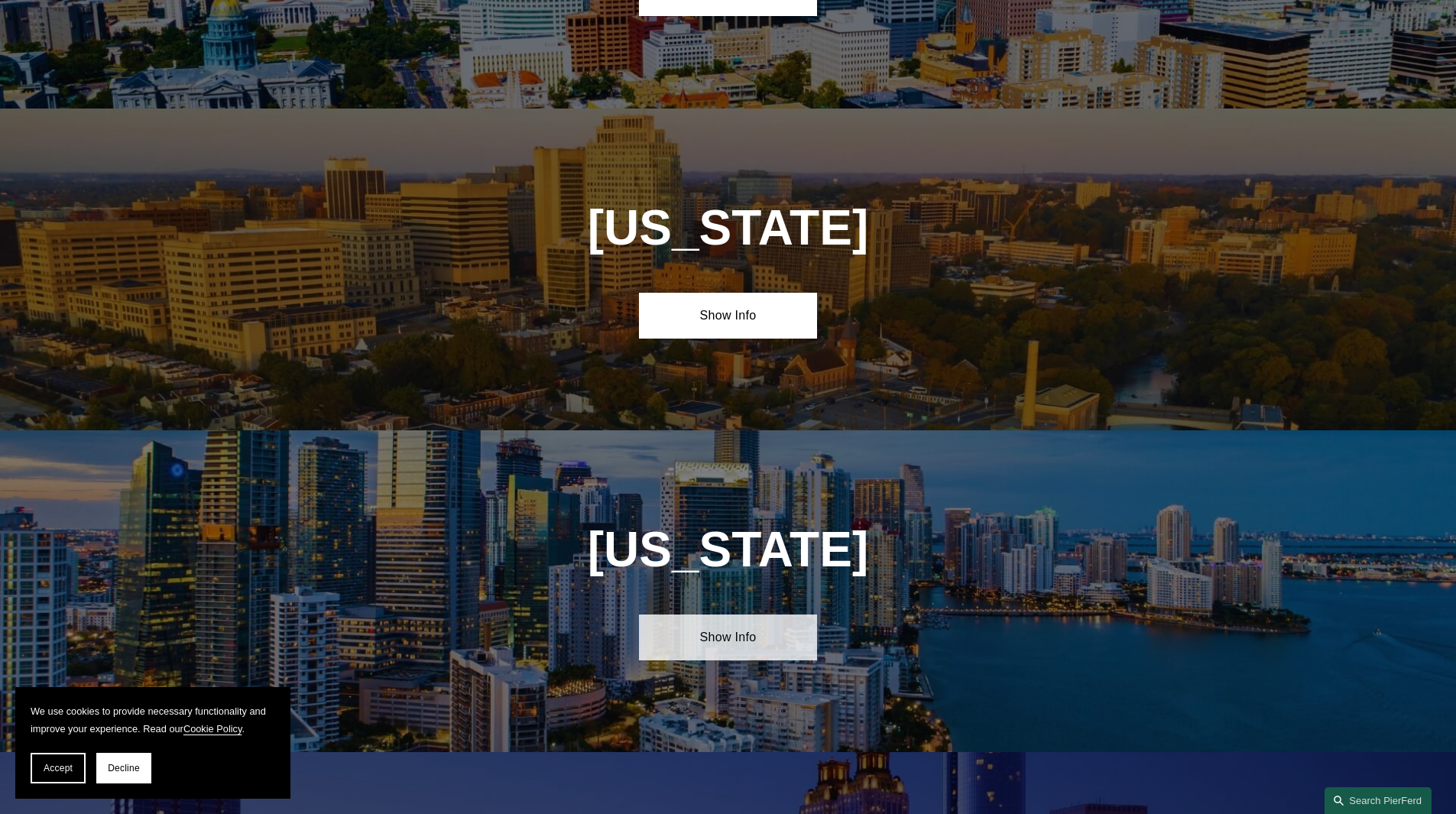
scroll to position [1566, 0]
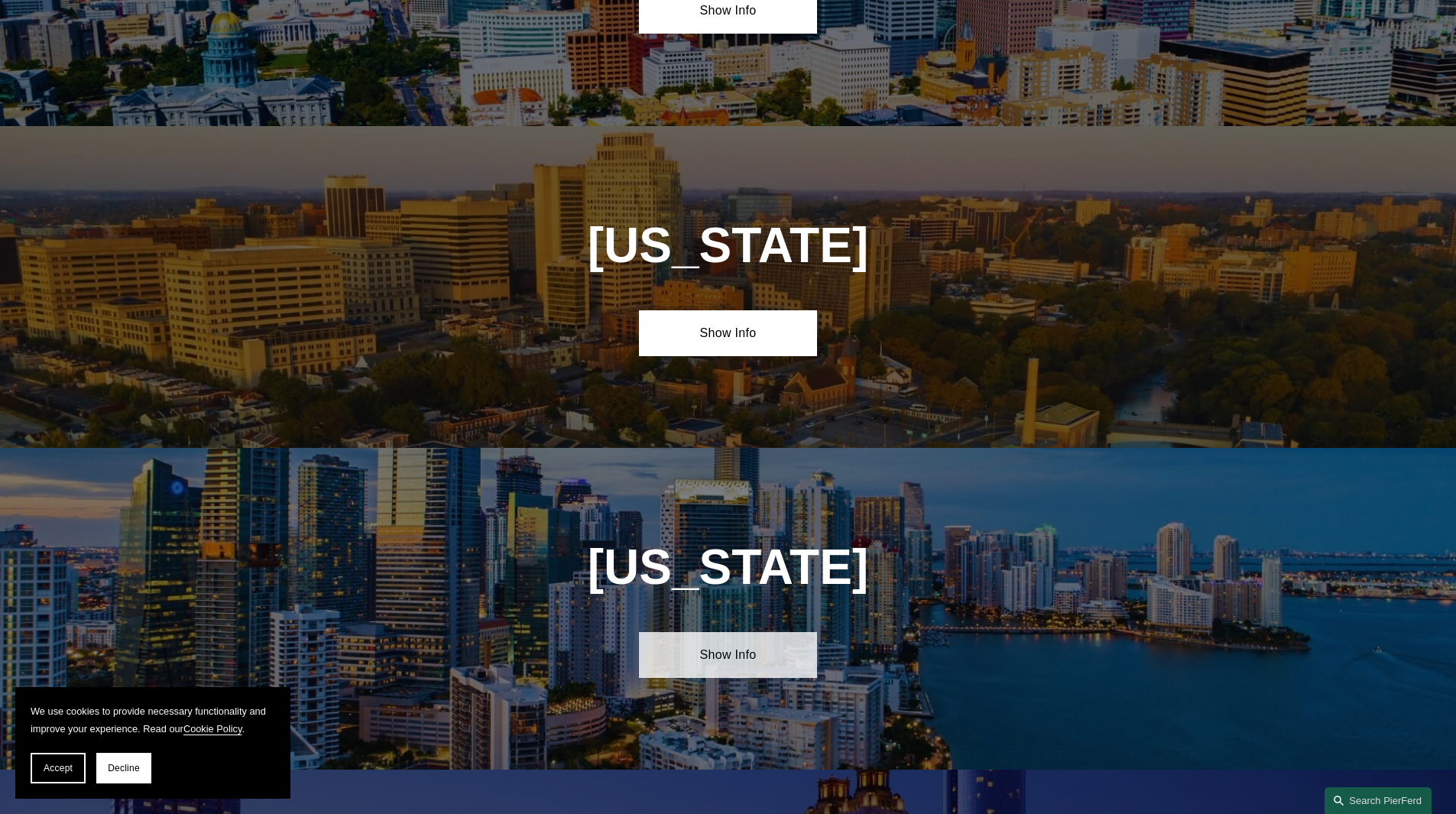
click at [722, 350] on link "Show Info" at bounding box center [728, 333] width 178 height 46
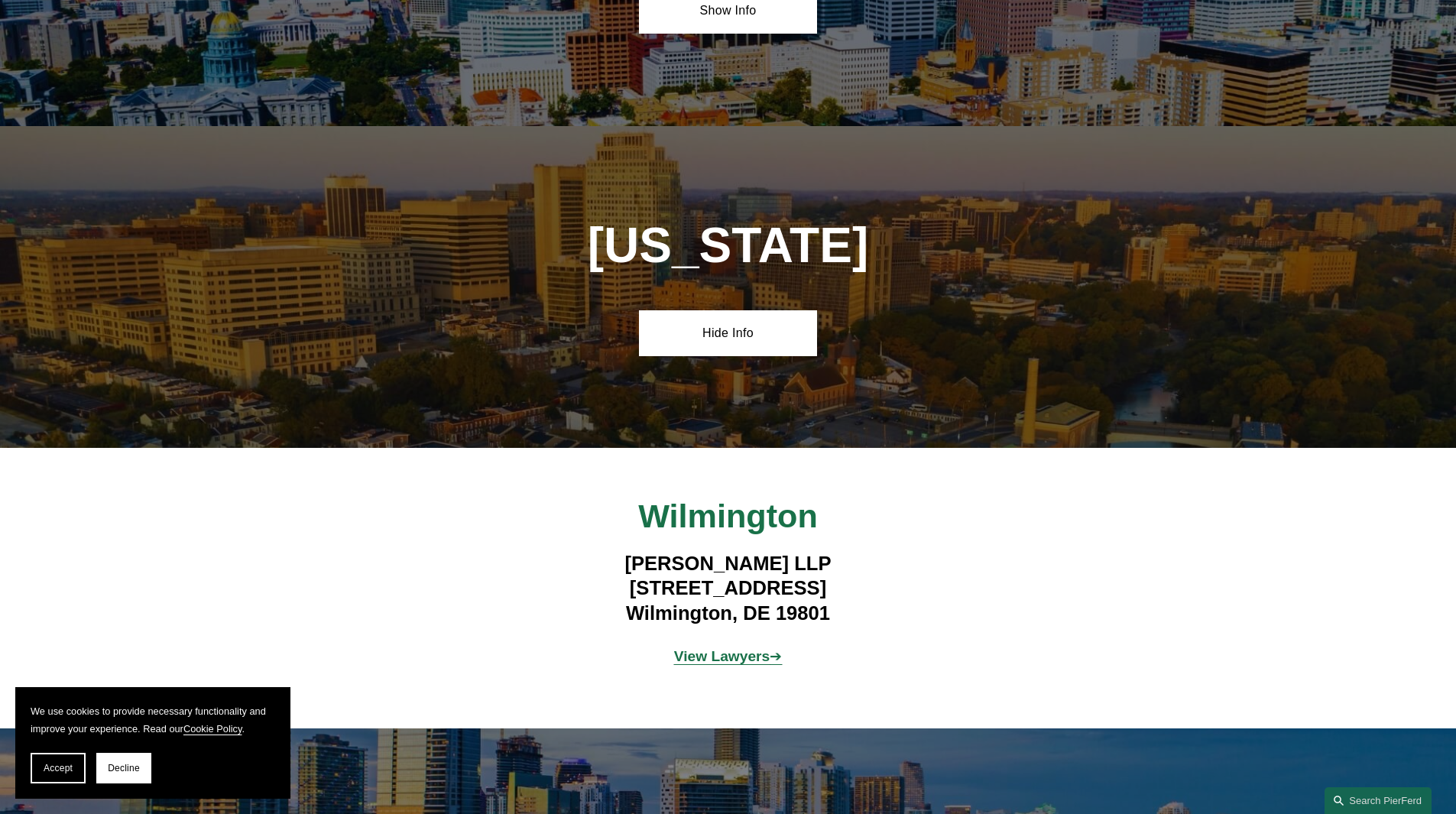
click at [722, 350] on link "Hide Info" at bounding box center [728, 333] width 178 height 46
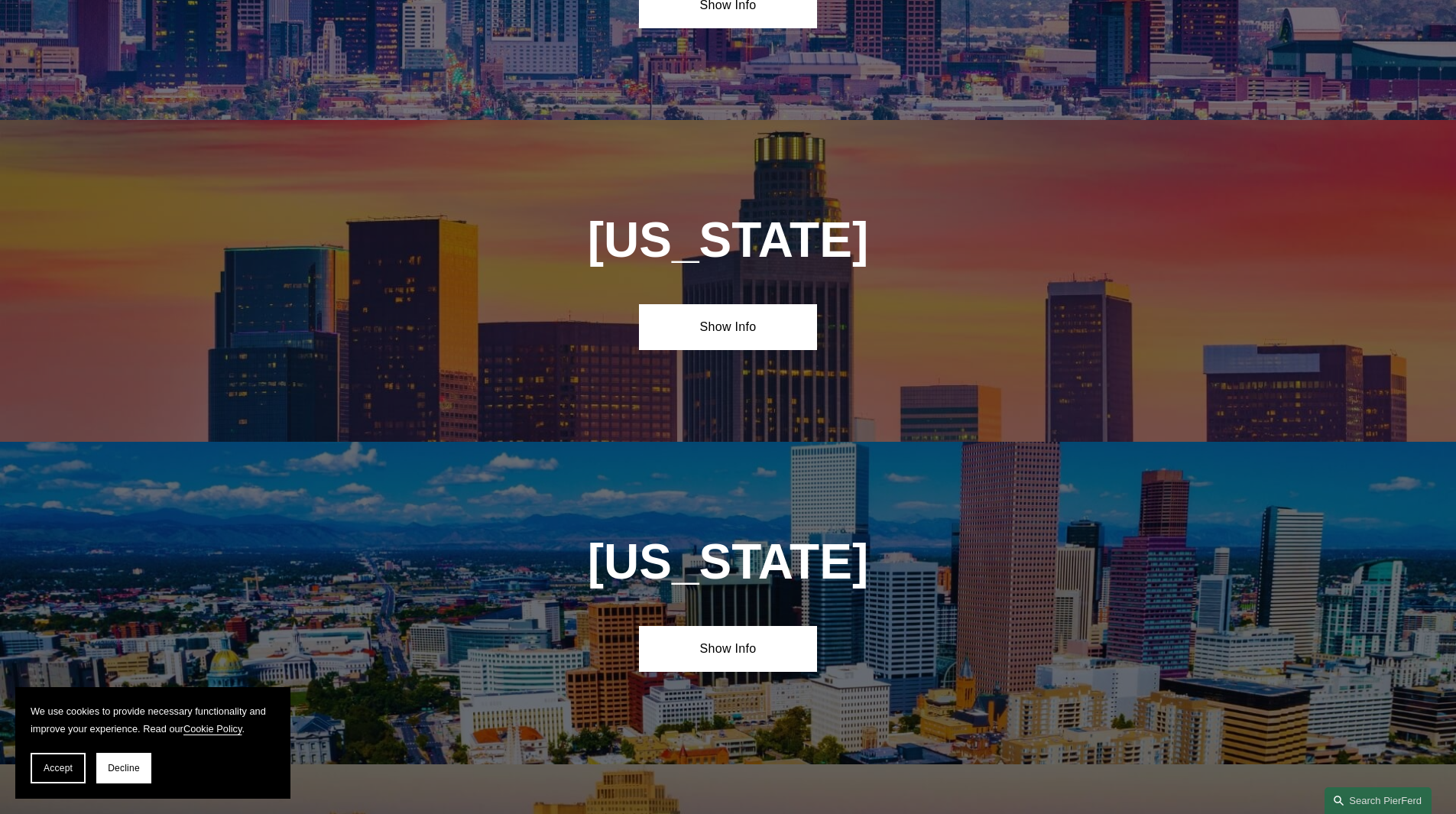
scroll to position [955, 0]
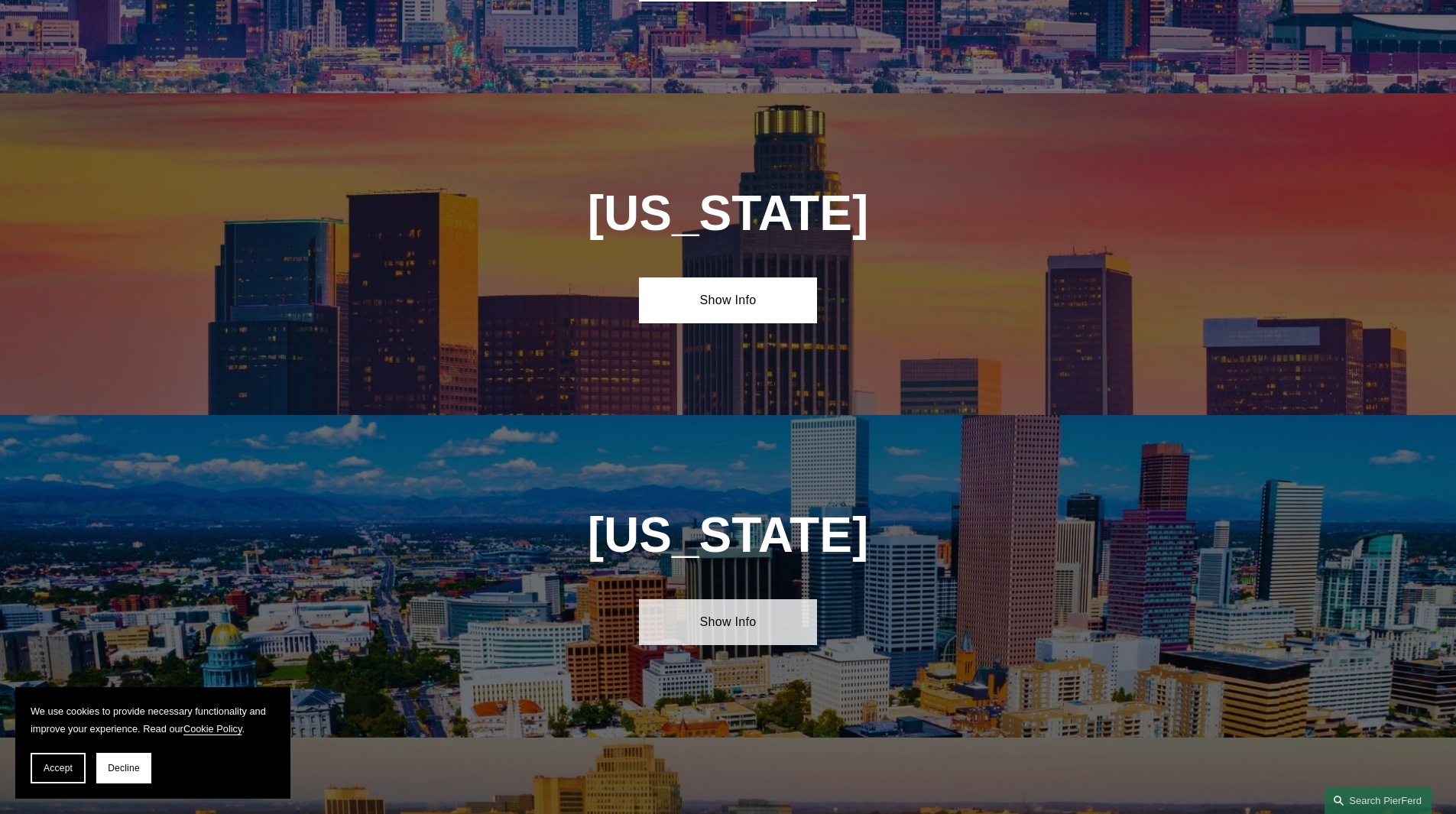
click at [720, 628] on link "Show Info" at bounding box center [728, 622] width 178 height 46
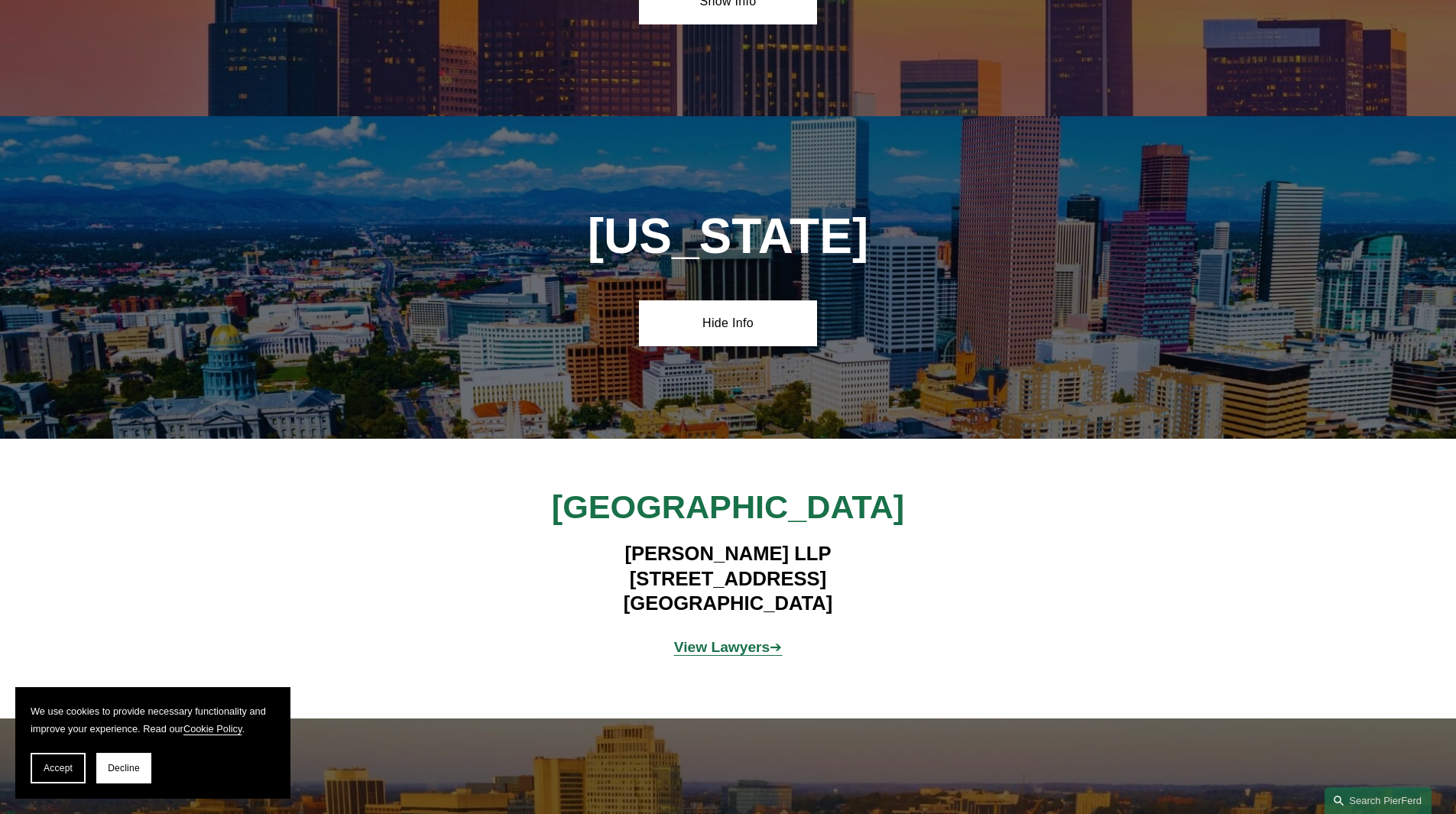
scroll to position [1261, 0]
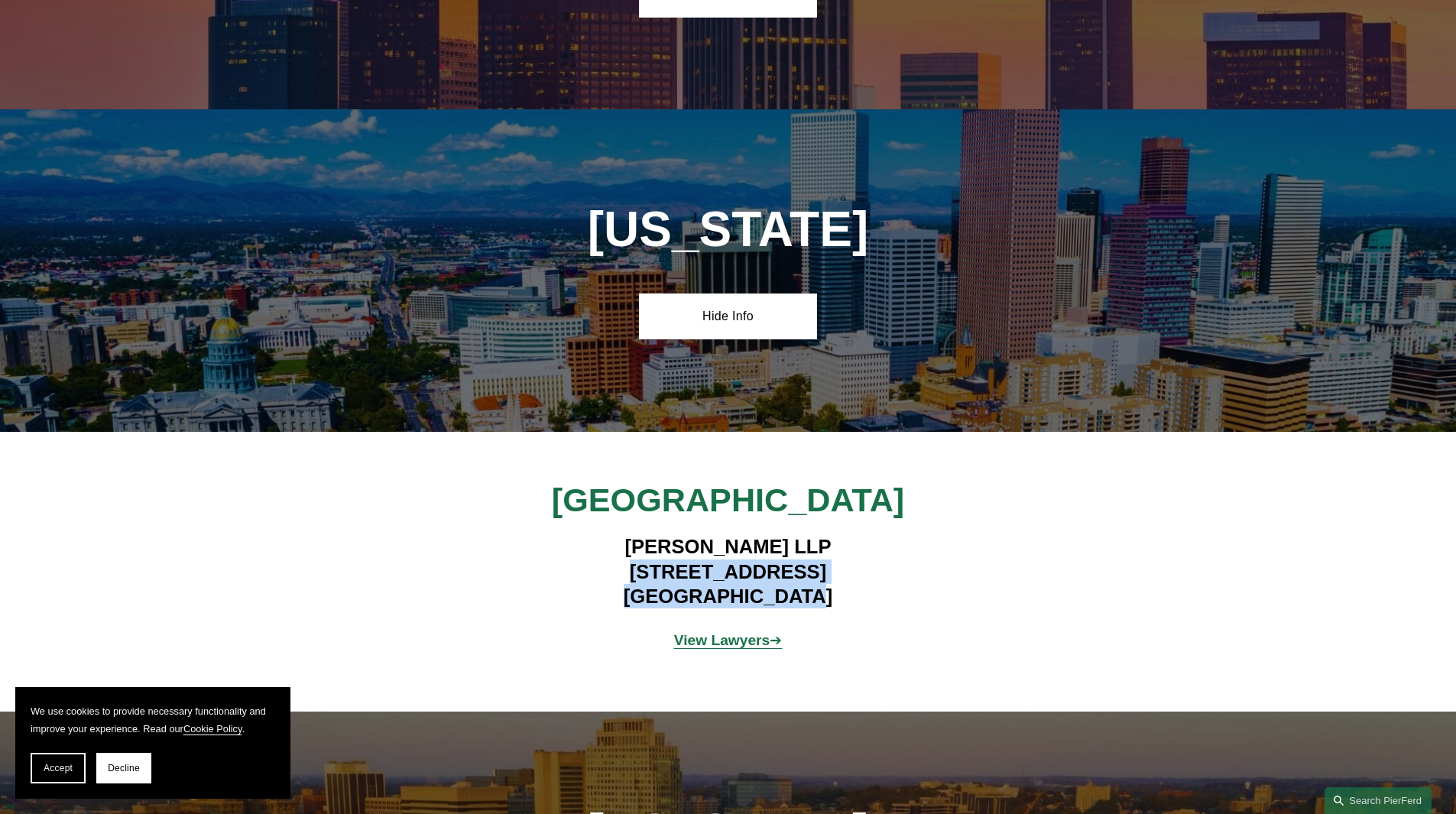
drag, startPoint x: 602, startPoint y: 569, endPoint x: 834, endPoint y: 613, distance: 236.1
click at [834, 613] on div "Pierson Ferdinand LLP 2301 Blake Street, Suite 100 Denver, CO 80205" at bounding box center [728, 571] width 446 height 92
copy h4 "2301 Blake Street, Suite 100 Denver, CO 80205"
click at [920, 340] on div "Colorado Hide Info" at bounding box center [728, 269] width 1456 height 322
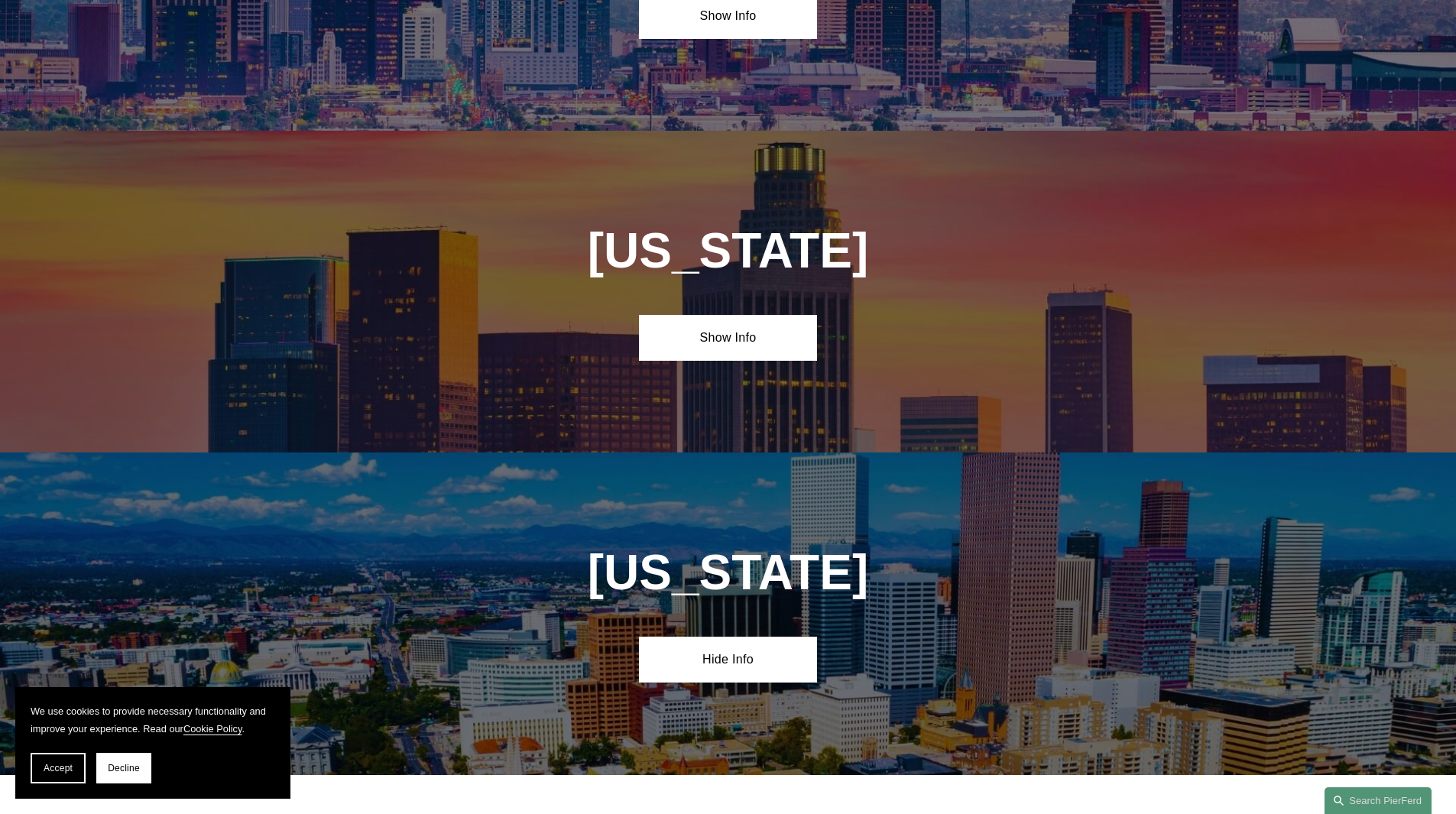
scroll to position [878, 0]
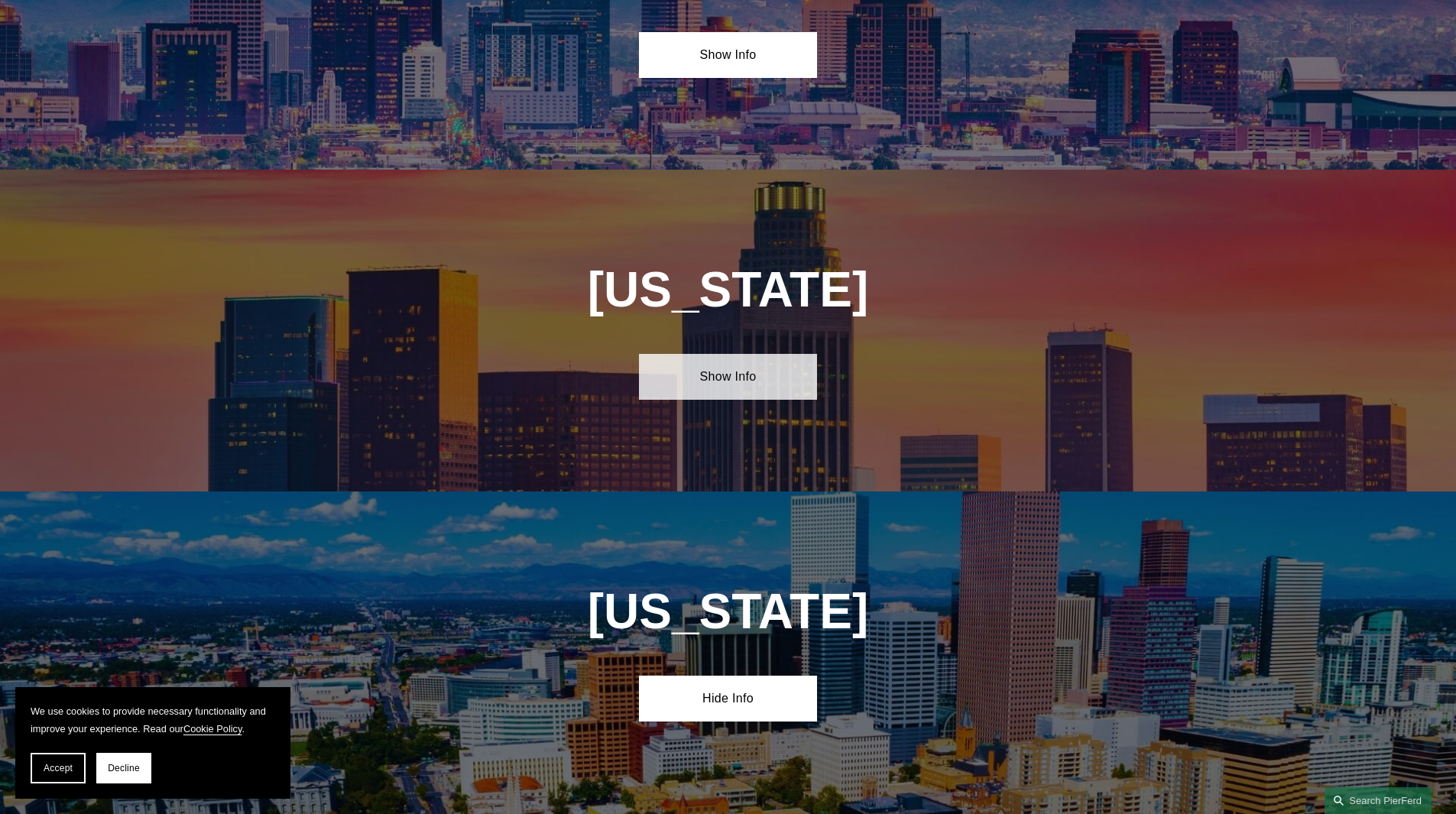
click at [758, 378] on link "Show Info" at bounding box center [728, 376] width 178 height 46
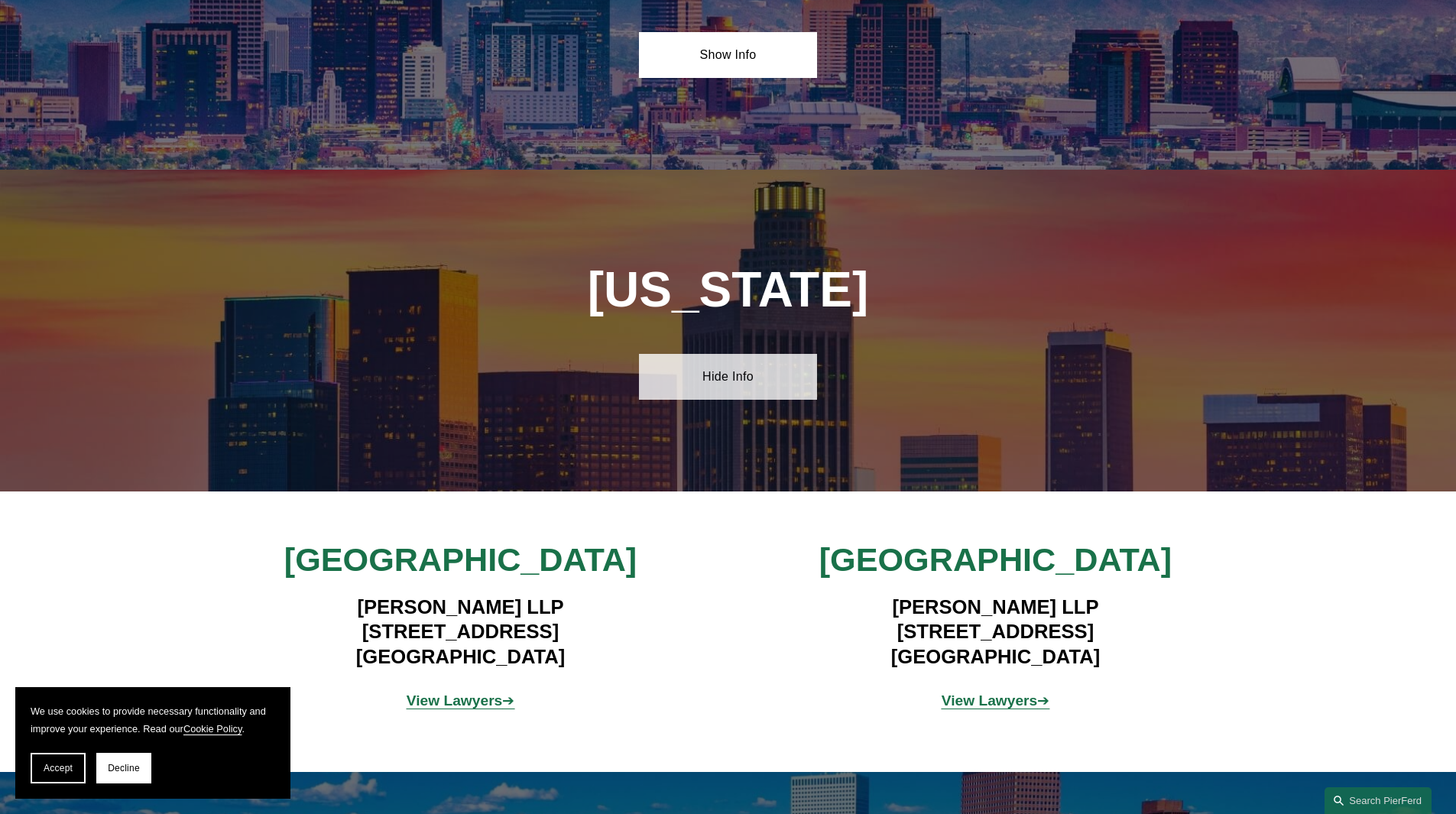
click at [758, 378] on link "Hide Info" at bounding box center [728, 376] width 178 height 46
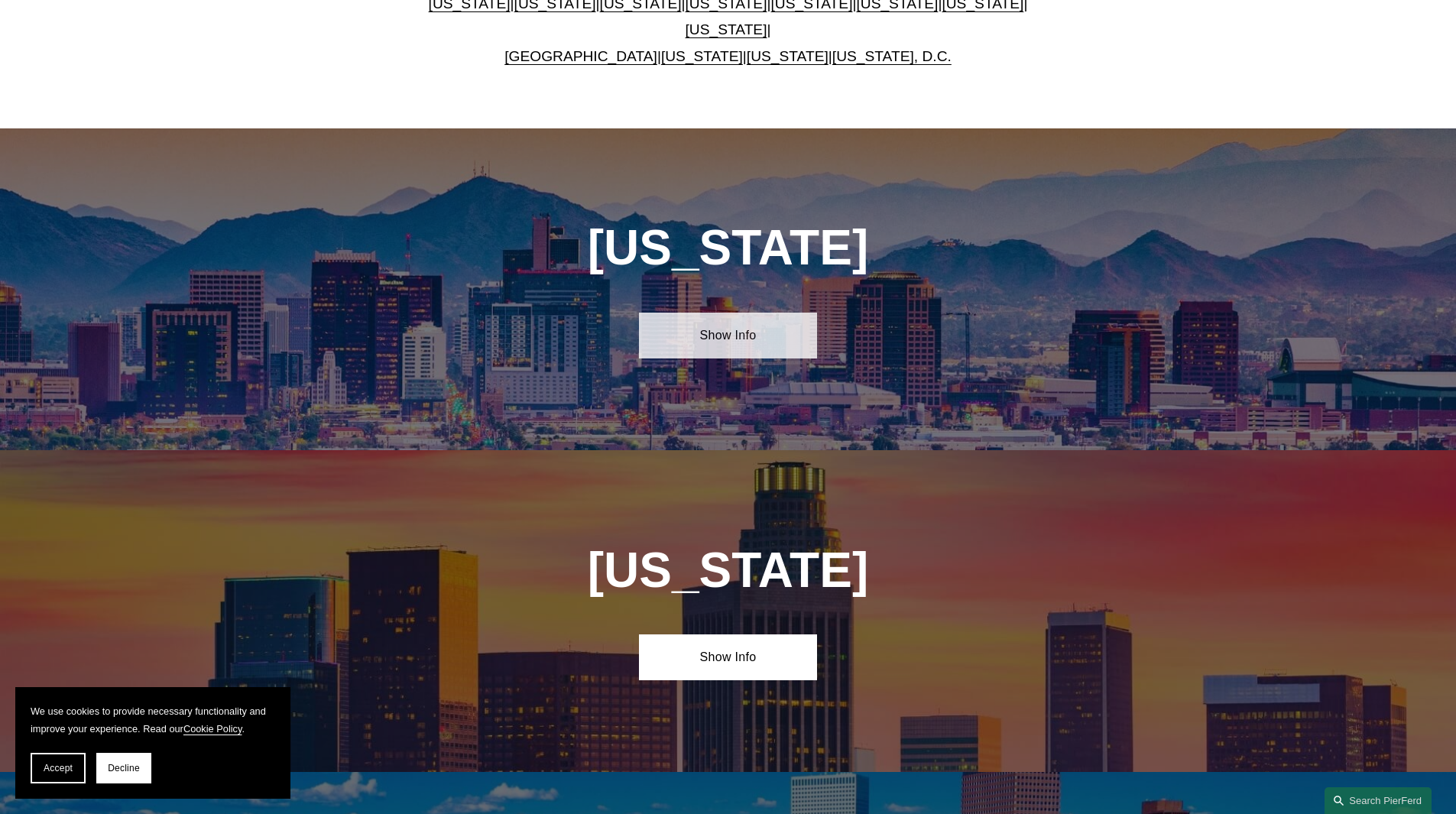
scroll to position [573, 0]
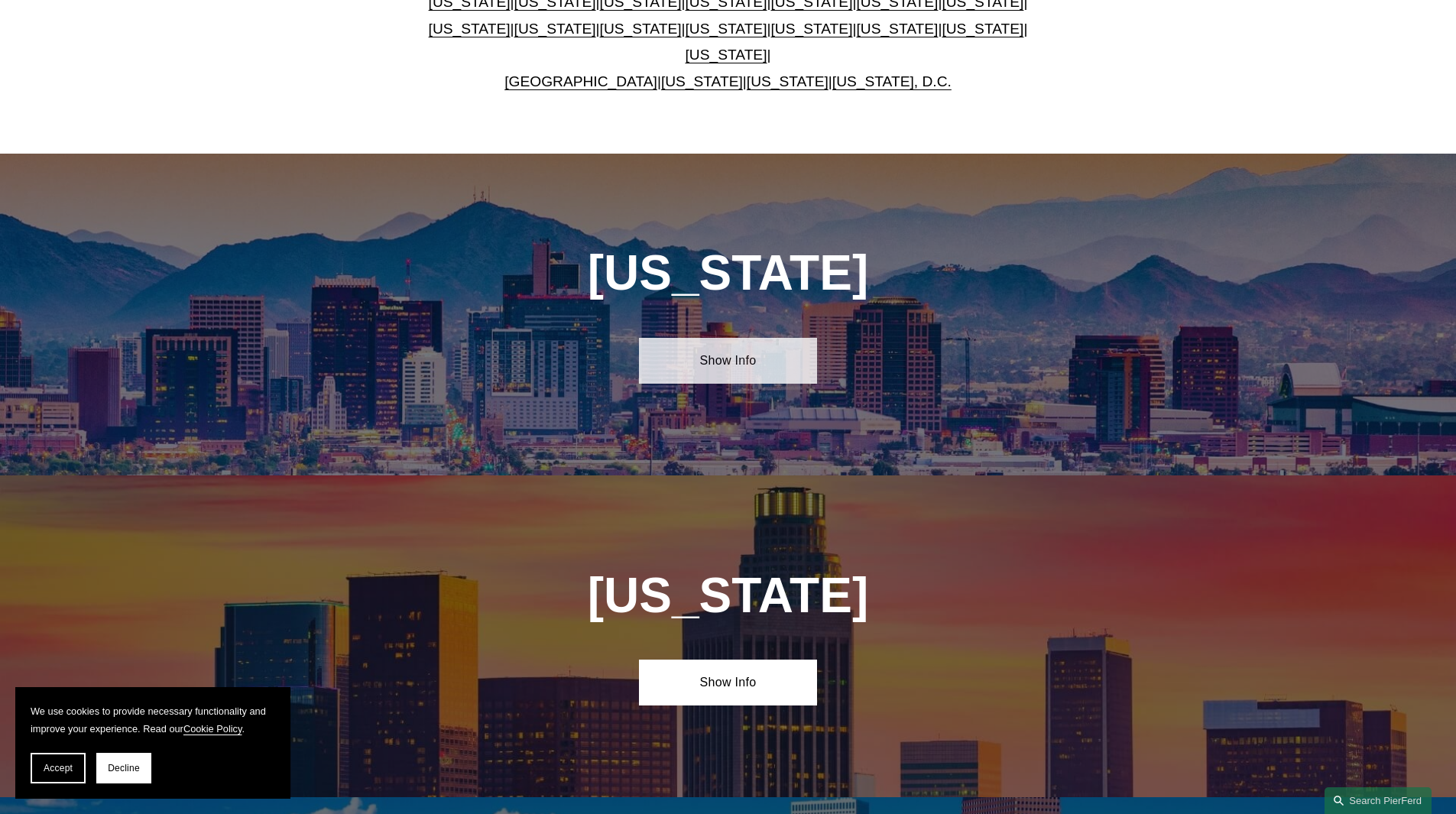
click at [746, 356] on link "Show Info" at bounding box center [728, 360] width 178 height 46
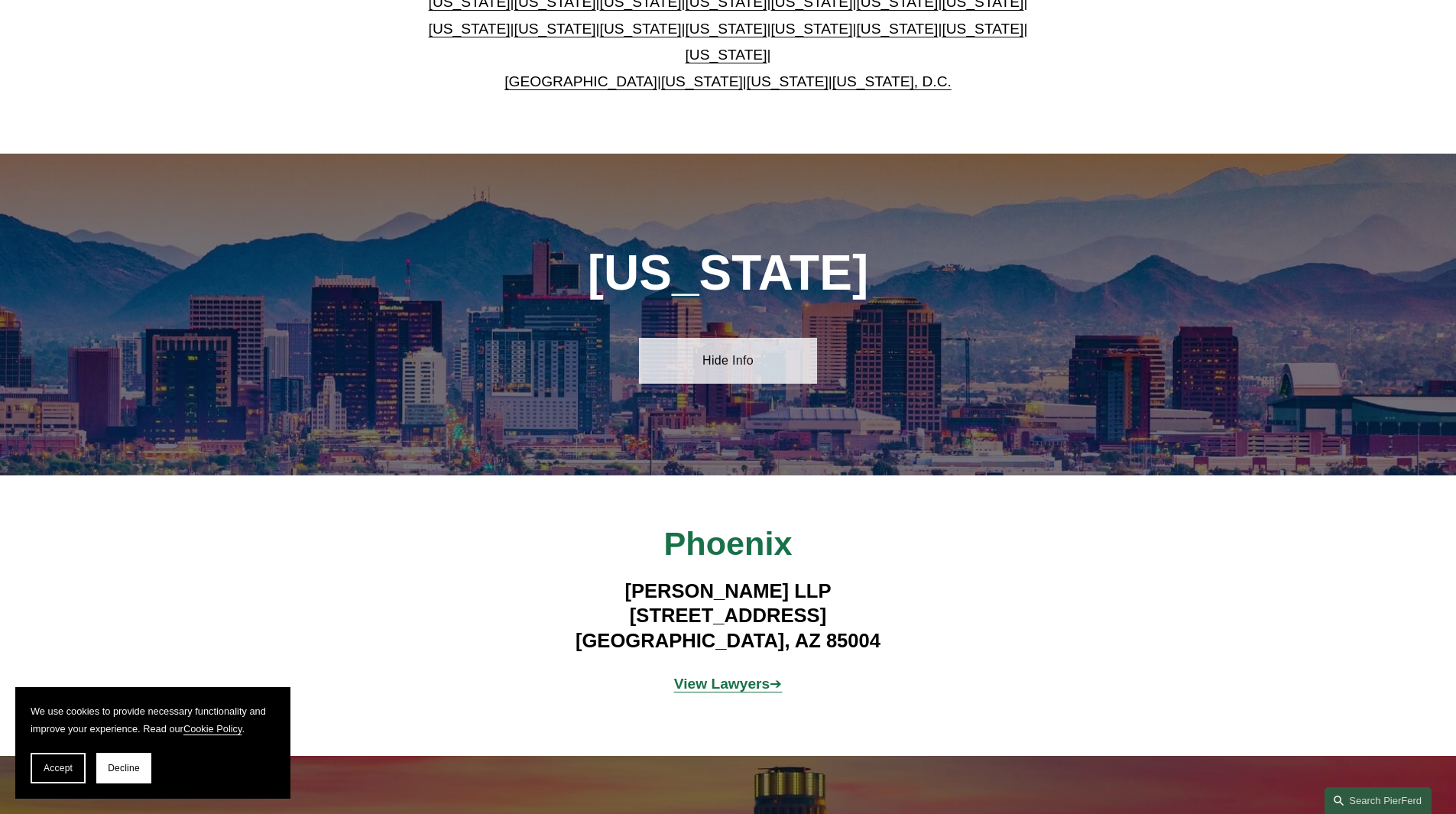
click at [746, 356] on link "Hide Info" at bounding box center [728, 360] width 178 height 46
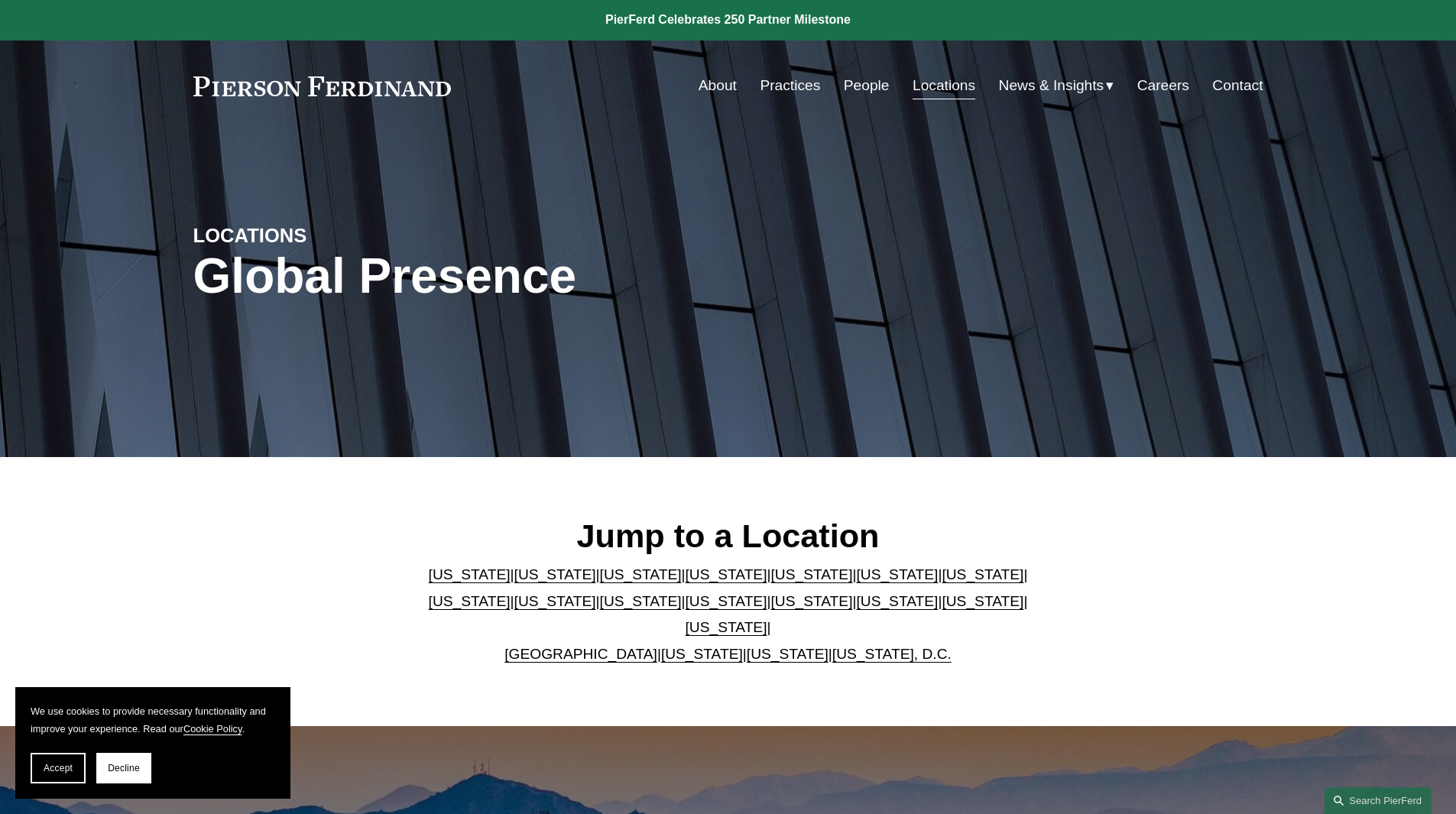
scroll to position [0, 0]
click at [865, 88] on link "People" at bounding box center [867, 86] width 46 height 29
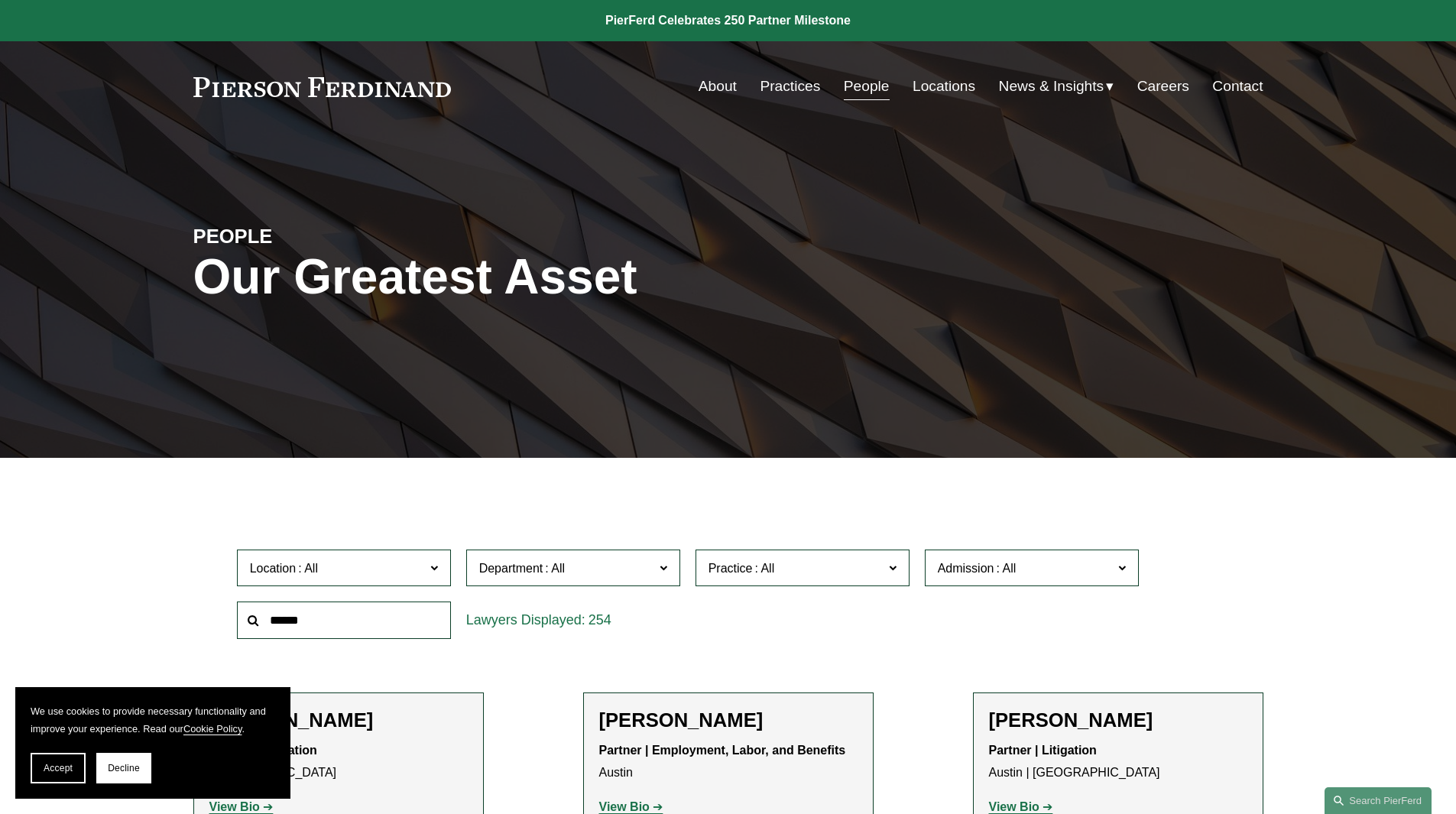
click at [292, 627] on input "text" at bounding box center [344, 620] width 214 height 38
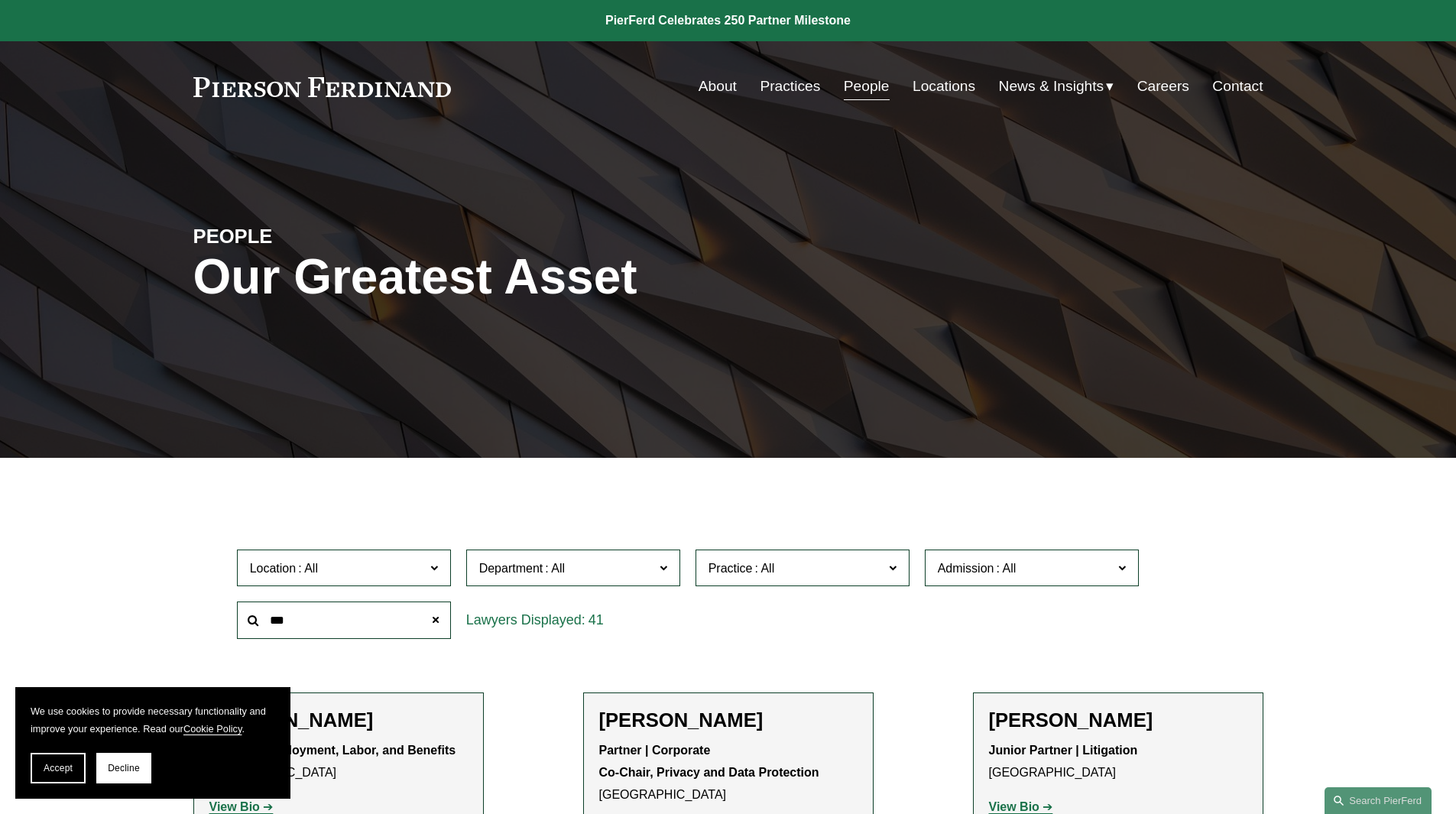
type input "***"
click at [712, 80] on link "About" at bounding box center [717, 86] width 39 height 29
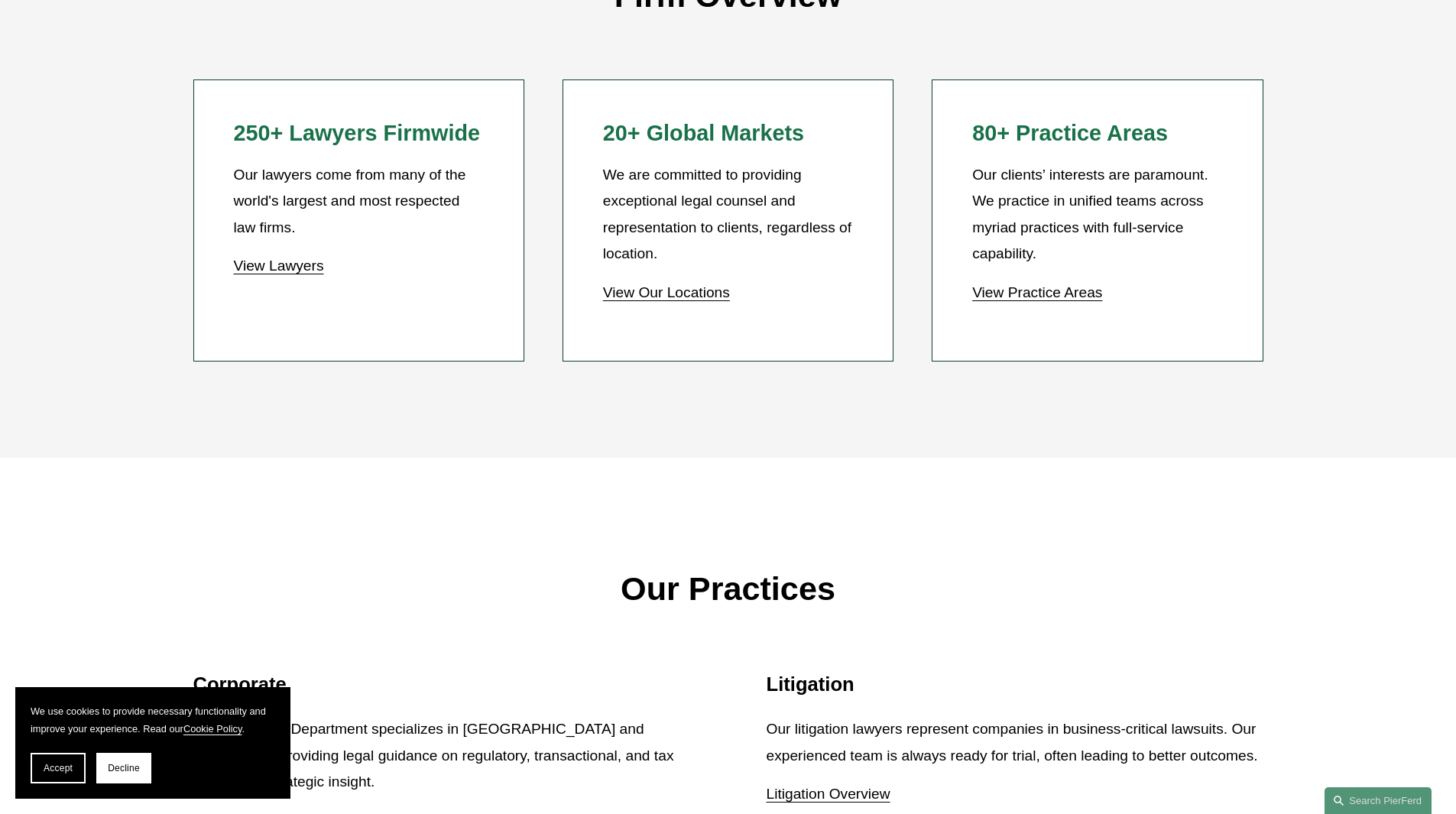
scroll to position [1452, 0]
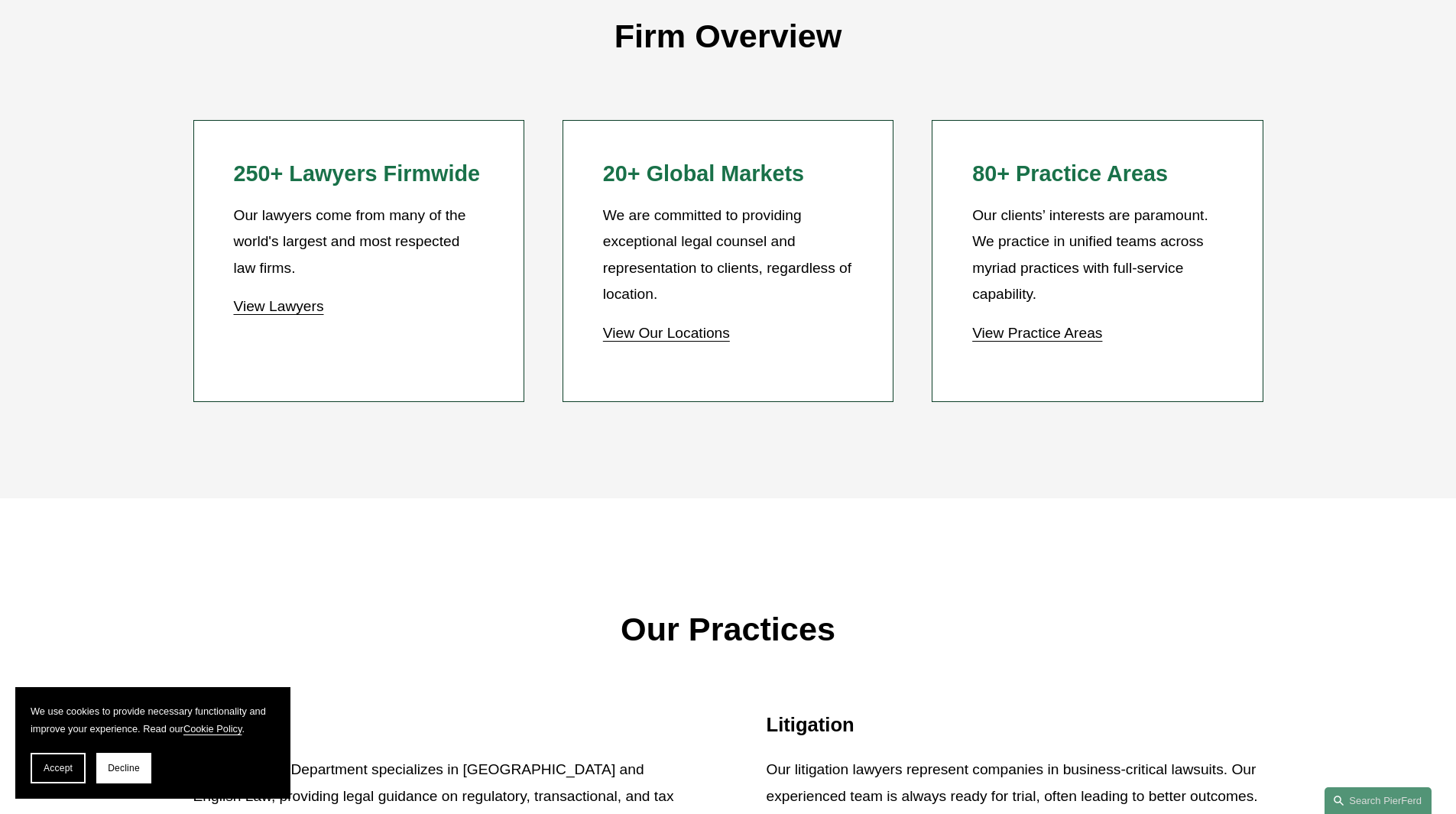
click at [1033, 338] on link "View Practice Areas" at bounding box center [1036, 333] width 130 height 16
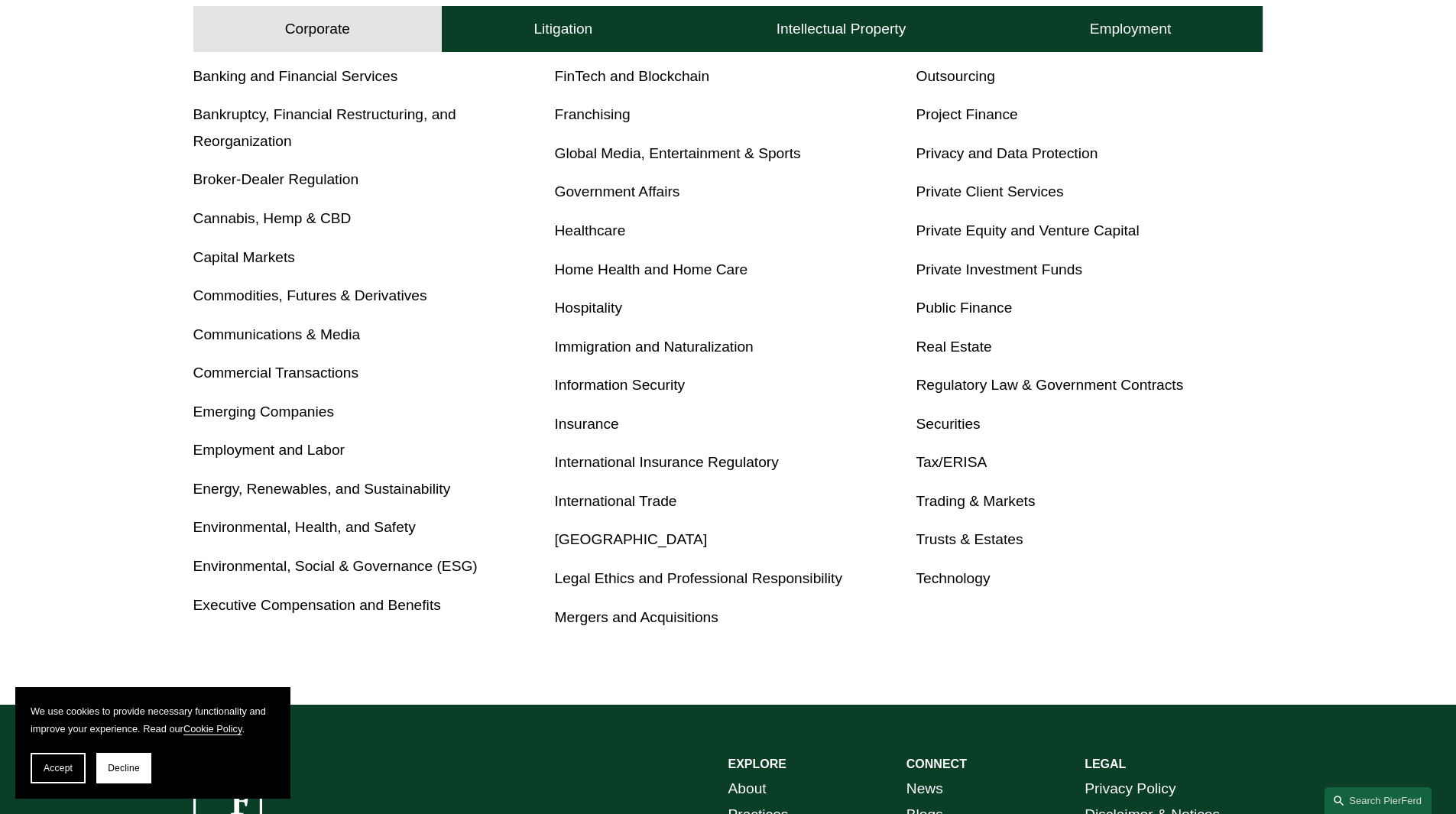
scroll to position [611, 0]
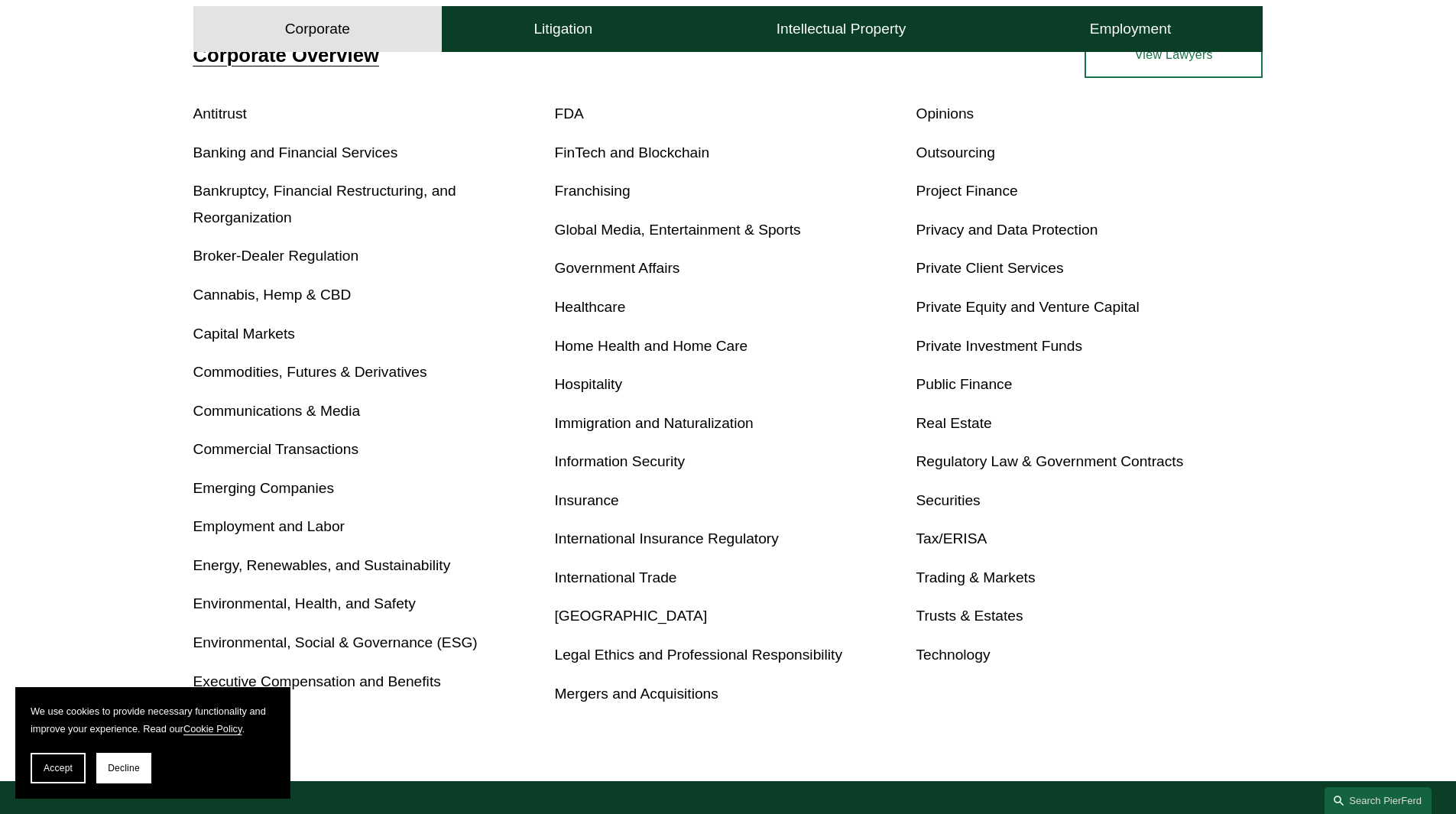
click at [576, 114] on link "FDA" at bounding box center [569, 113] width 29 height 16
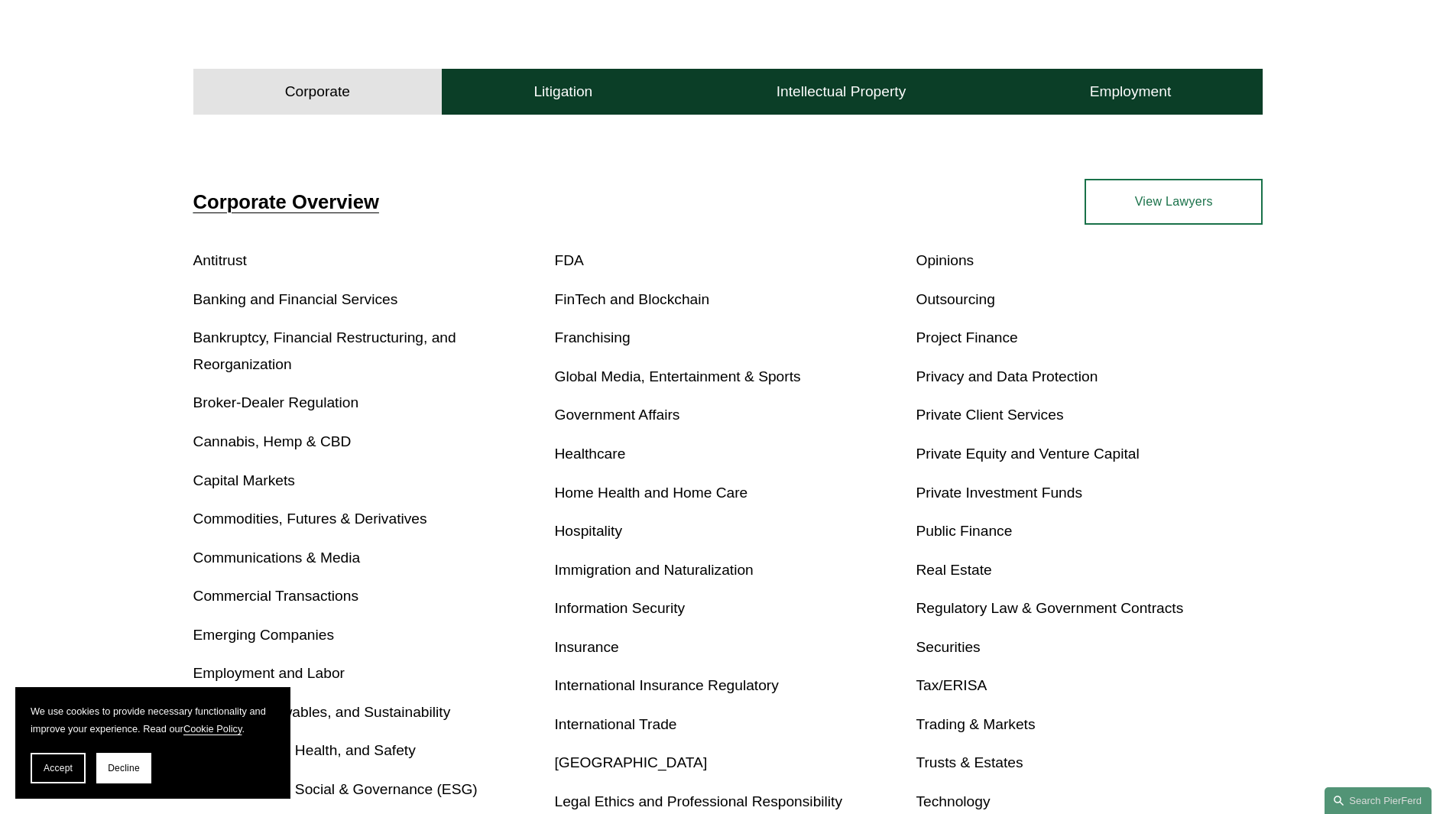
scroll to position [458, 0]
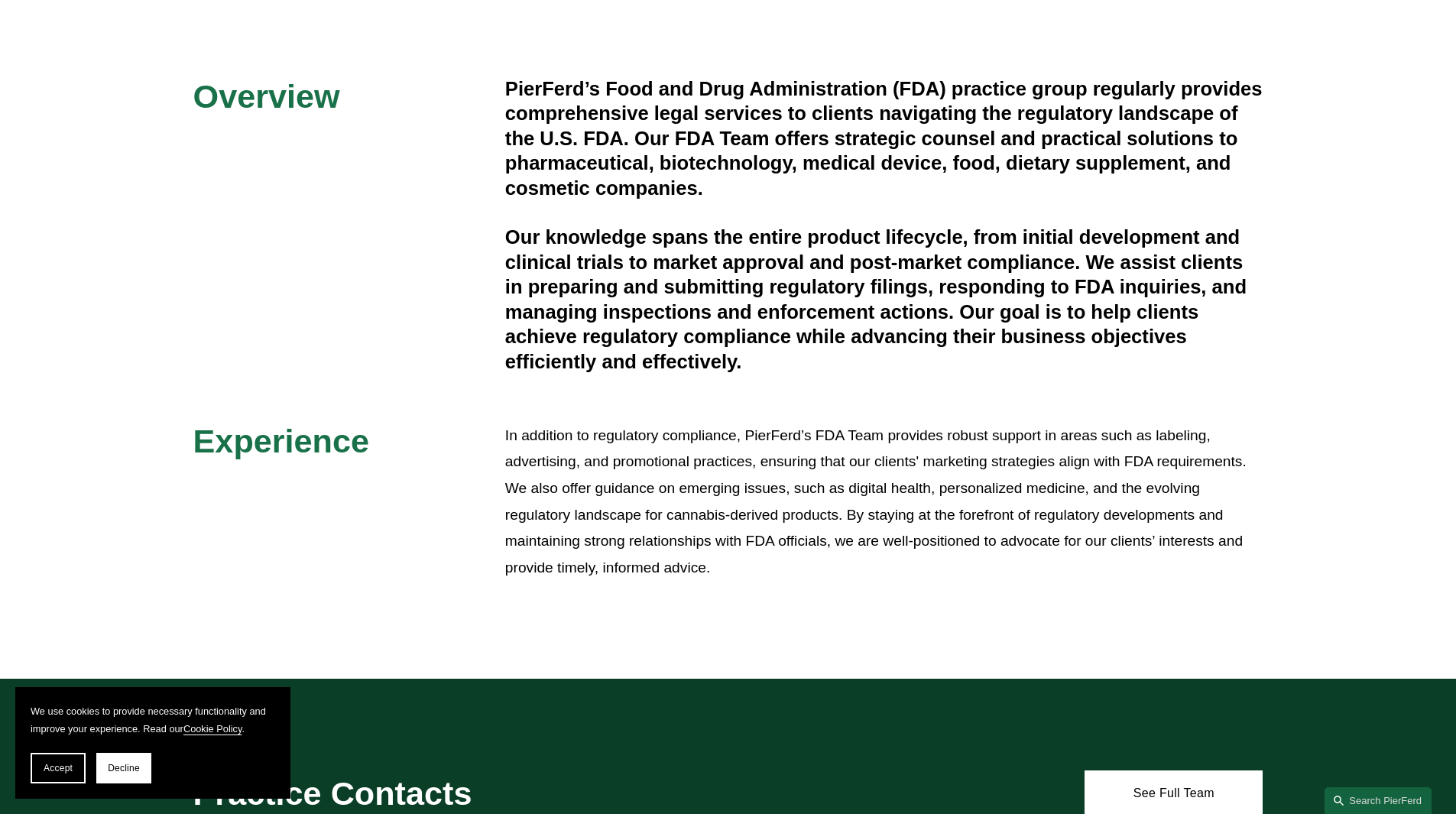
scroll to position [535, 0]
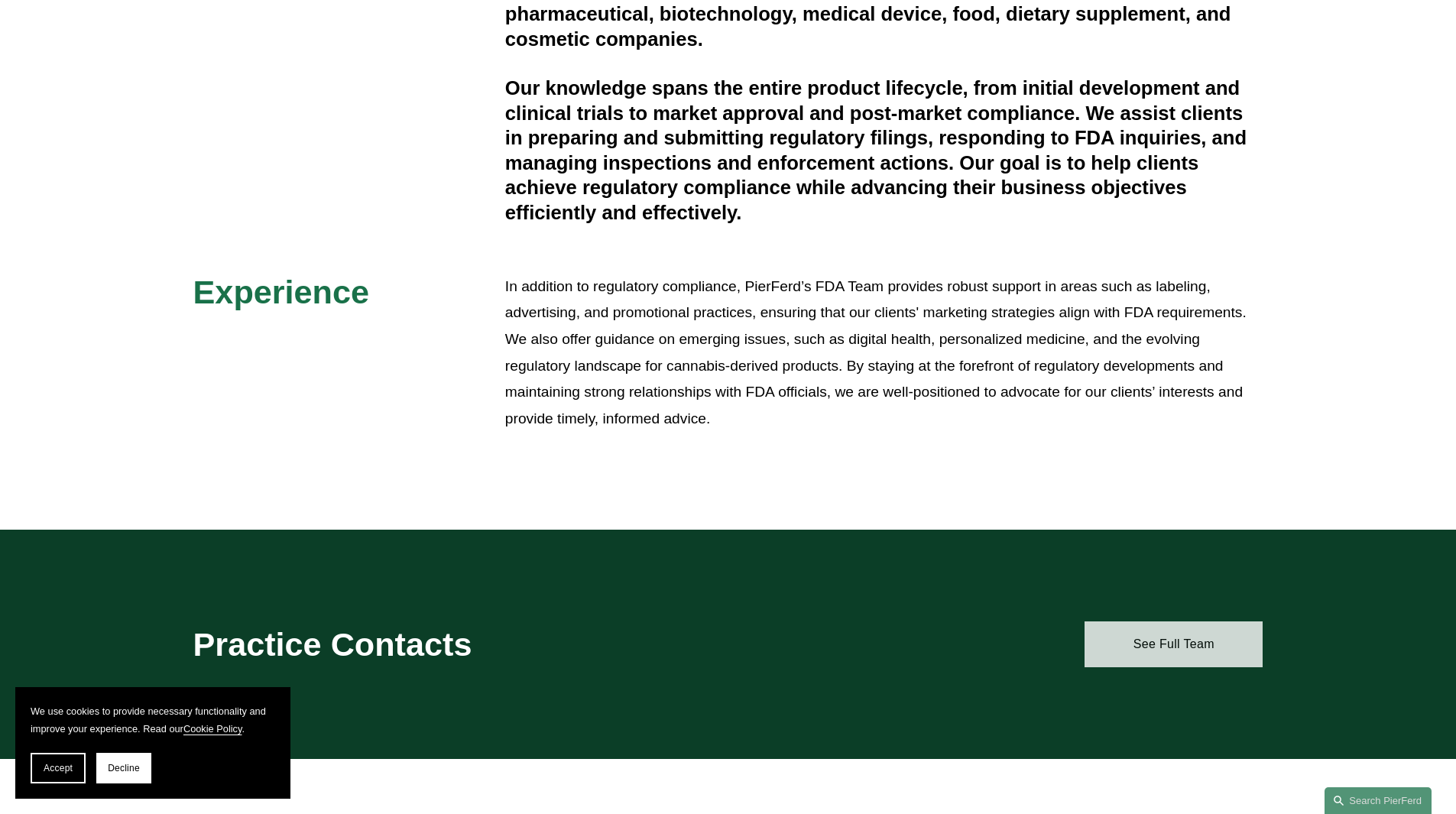
click at [1155, 658] on link "See Full Team" at bounding box center [1174, 644] width 178 height 46
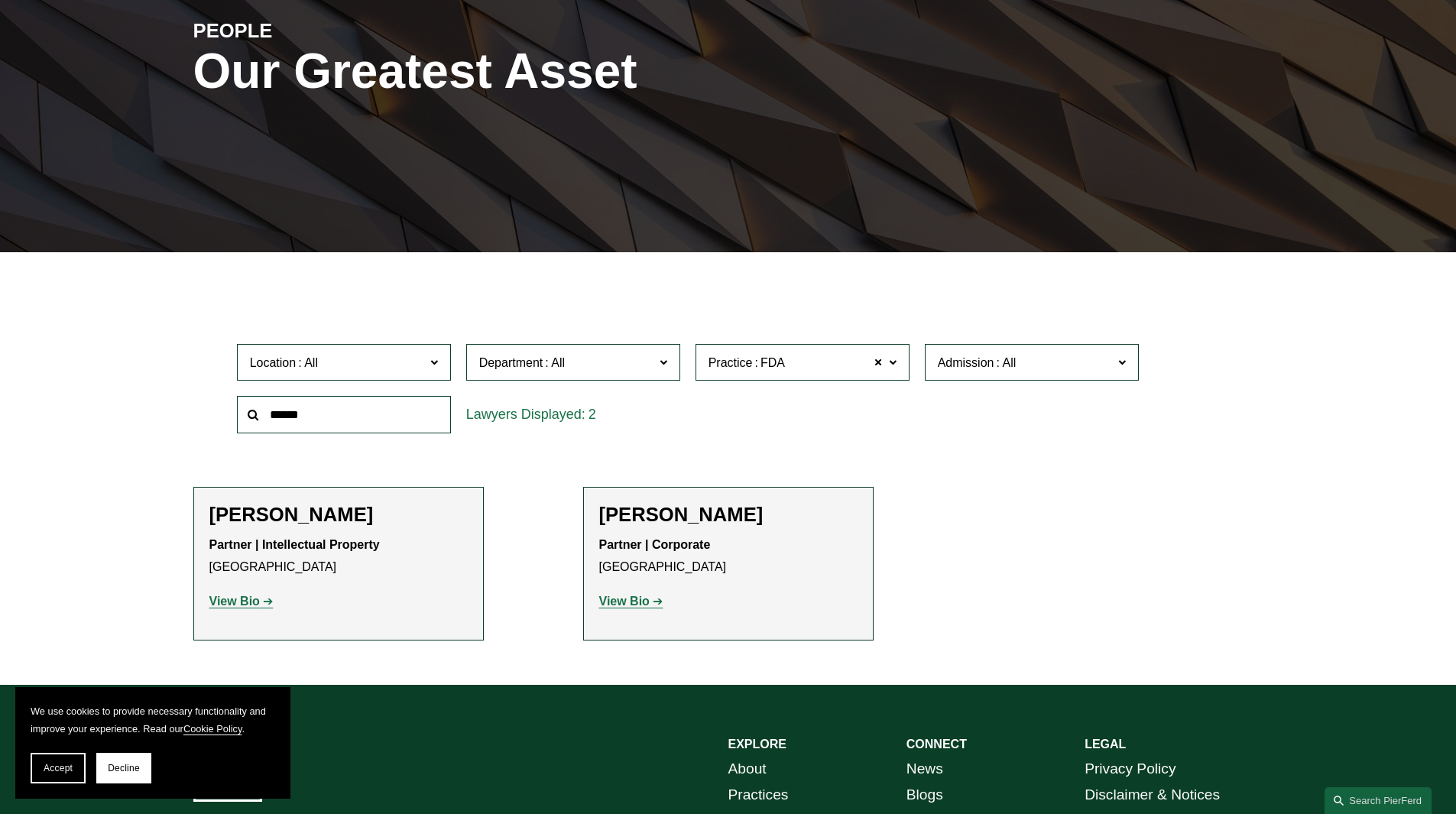
scroll to position [306, 0]
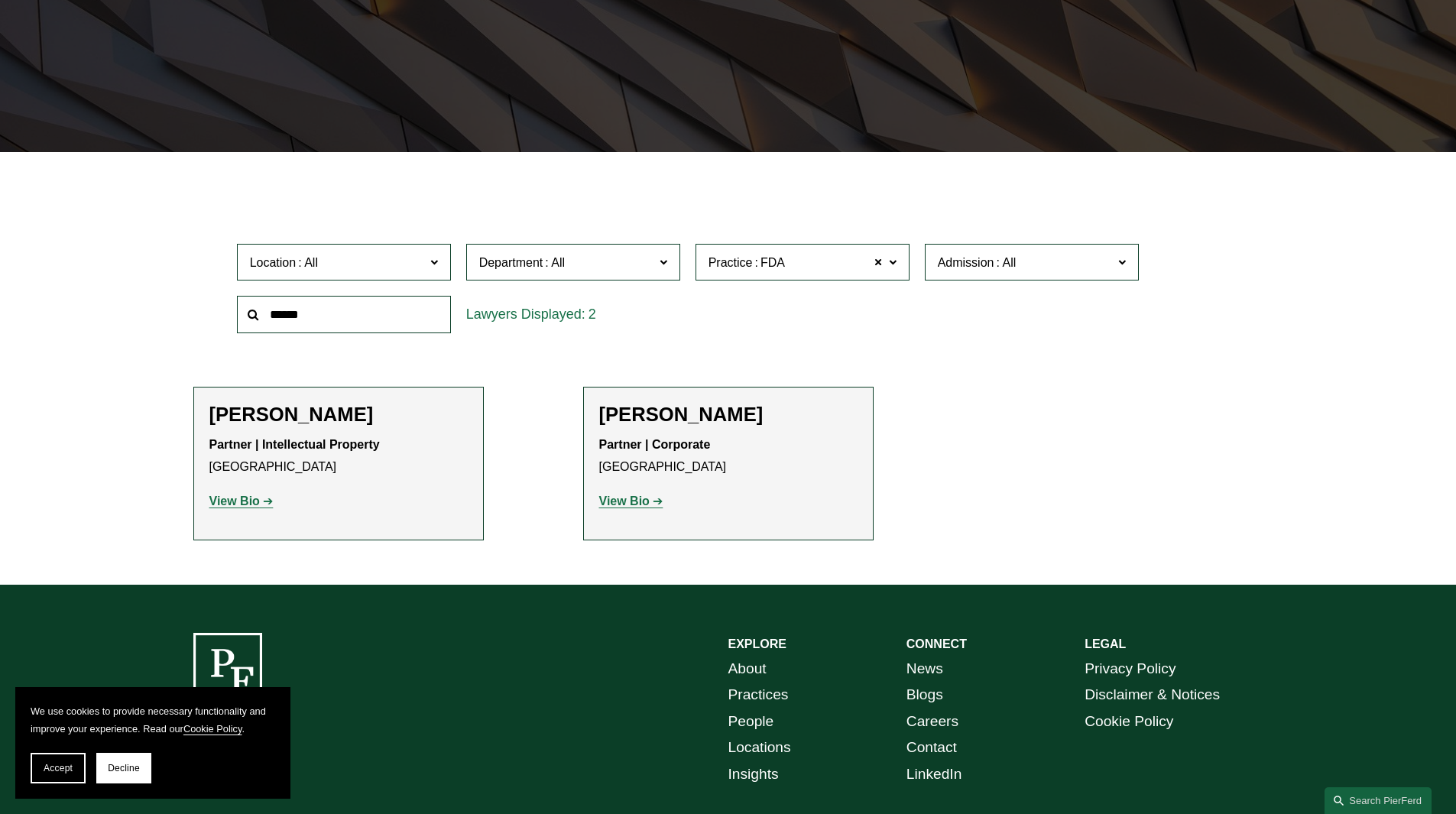
click at [255, 504] on strong "View Bio" at bounding box center [234, 500] width 51 height 13
click at [628, 497] on strong "View Bio" at bounding box center [624, 500] width 51 height 13
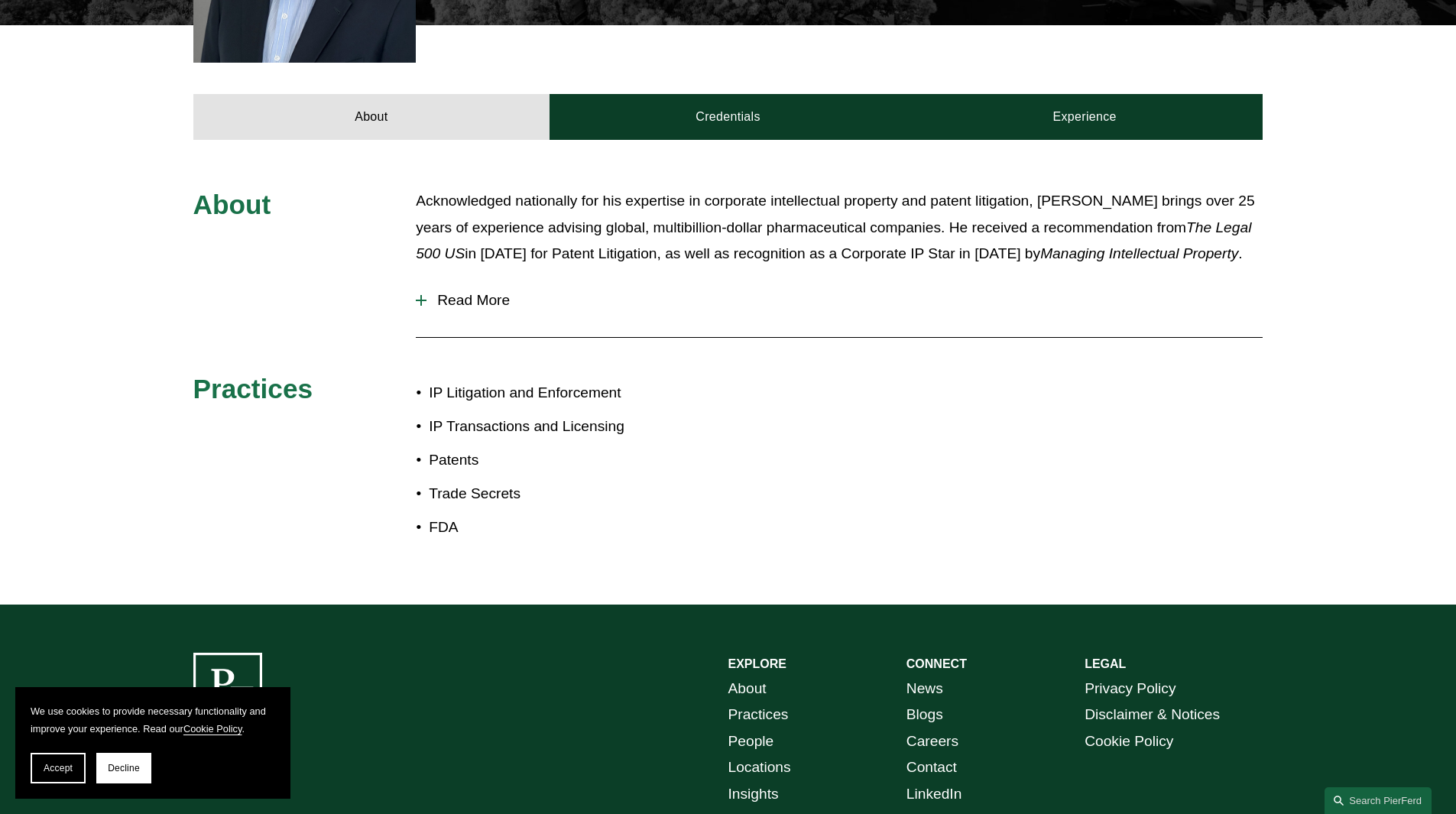
scroll to position [687, 0]
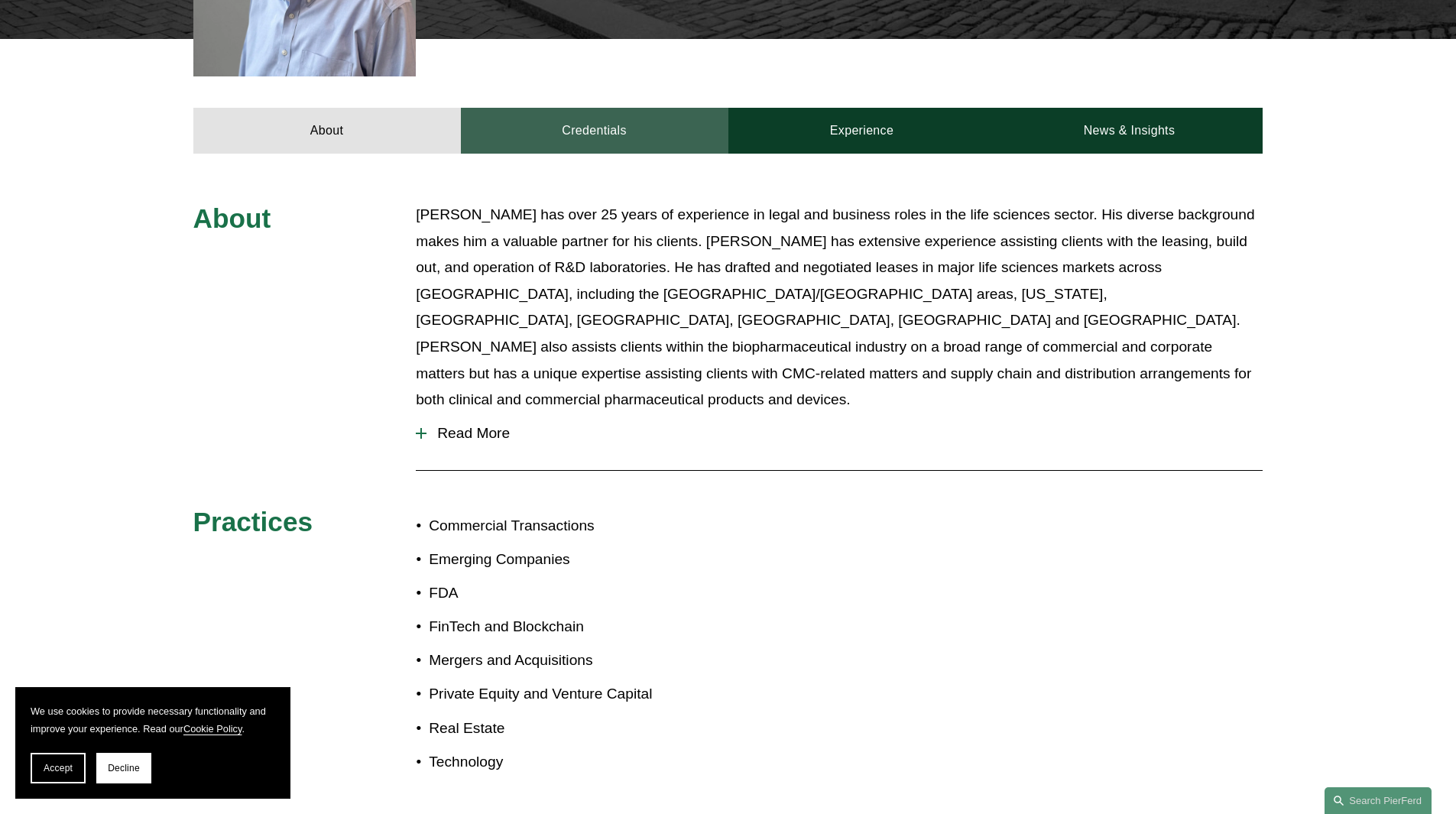
scroll to position [763, 0]
